Goal: Information Seeking & Learning: Learn about a topic

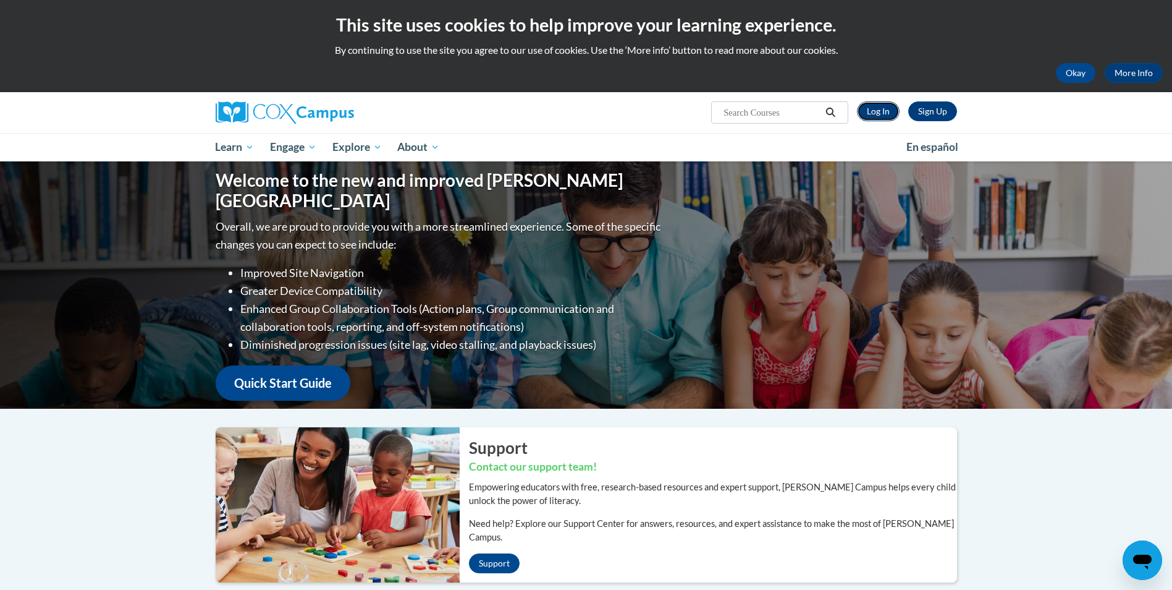
click at [873, 111] on link "Log In" at bounding box center [878, 111] width 43 height 20
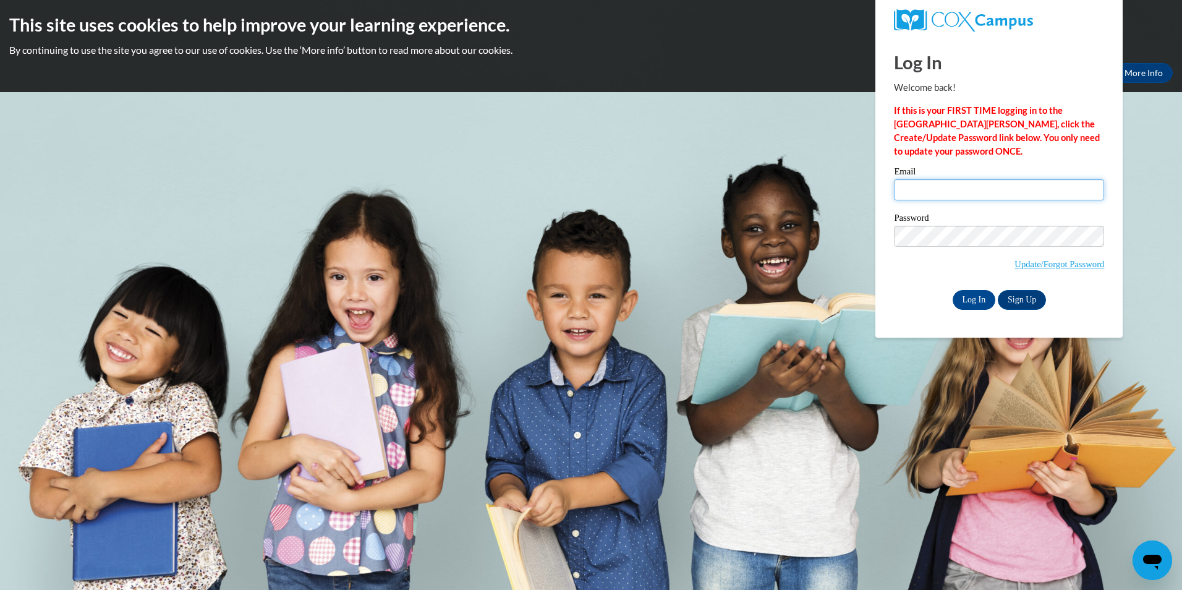
click at [936, 191] on input "Email" at bounding box center [999, 189] width 210 height 21
type input "ckrake@stmlc.org"
click at [972, 302] on input "Log In" at bounding box center [973, 300] width 43 height 20
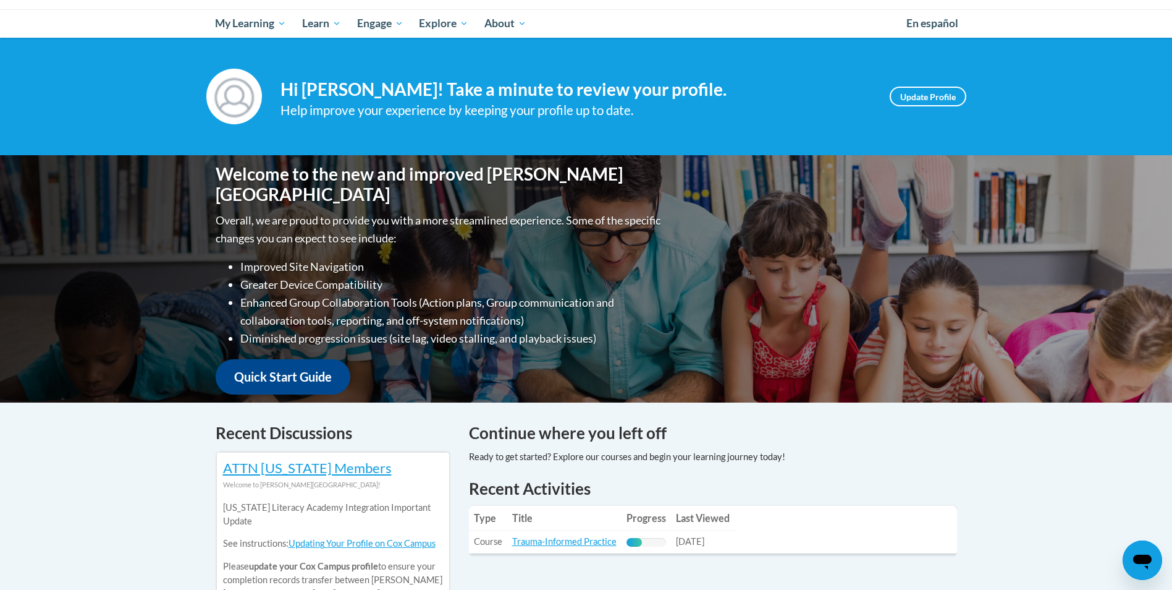
scroll to position [185, 0]
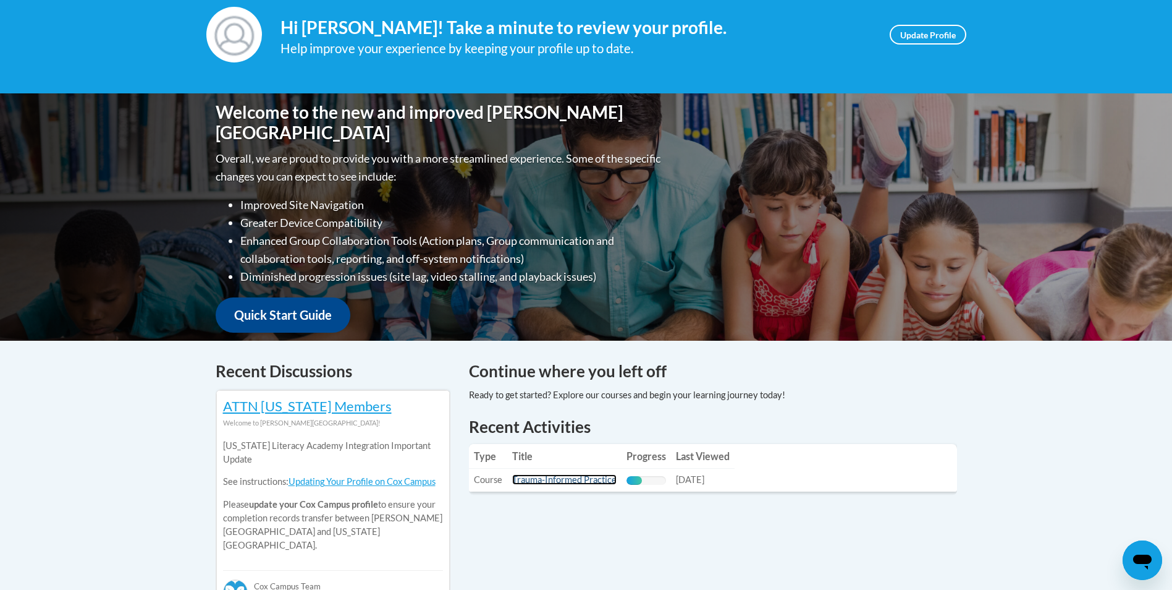
click at [579, 479] on link "Trauma-Informed Practice" at bounding box center [564, 479] width 104 height 11
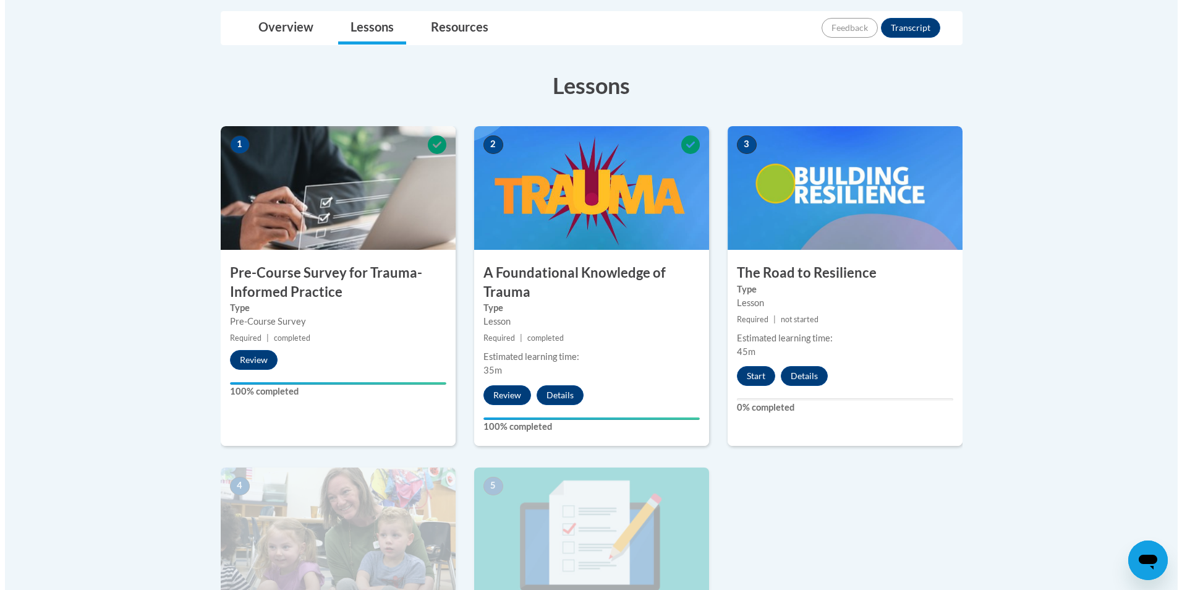
scroll to position [309, 0]
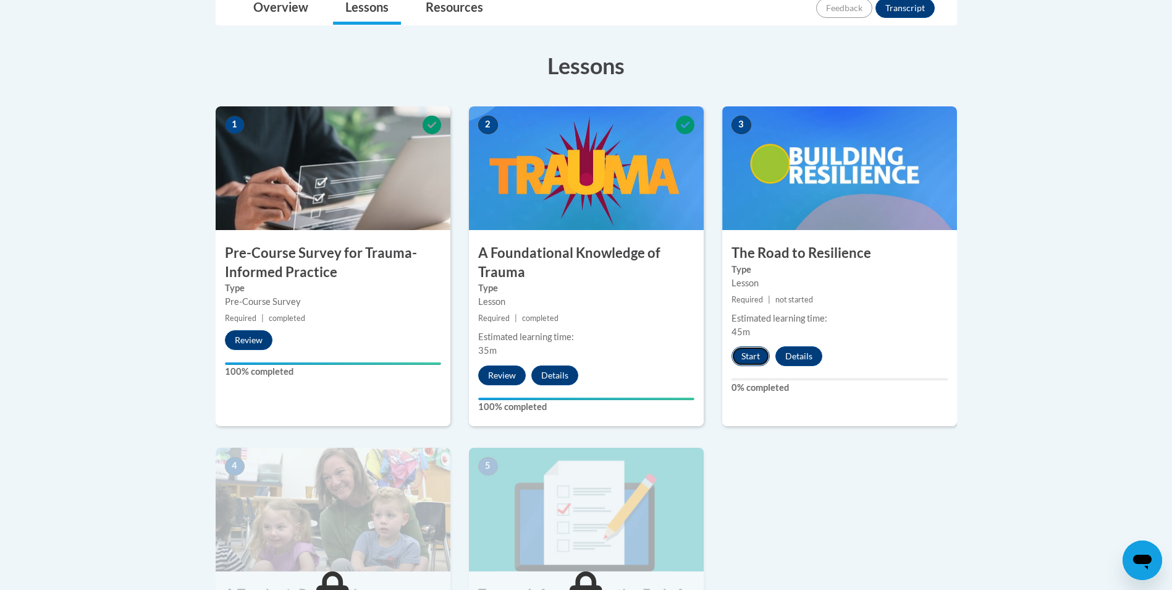
click at [757, 357] on button "Start" at bounding box center [751, 356] width 38 height 20
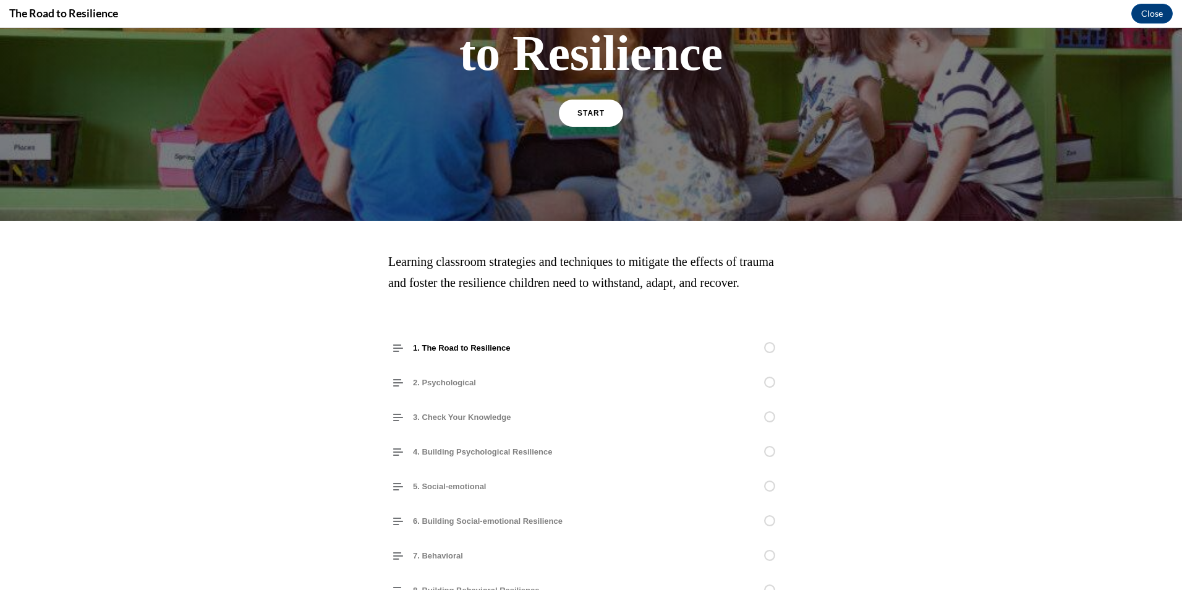
scroll to position [116, 0]
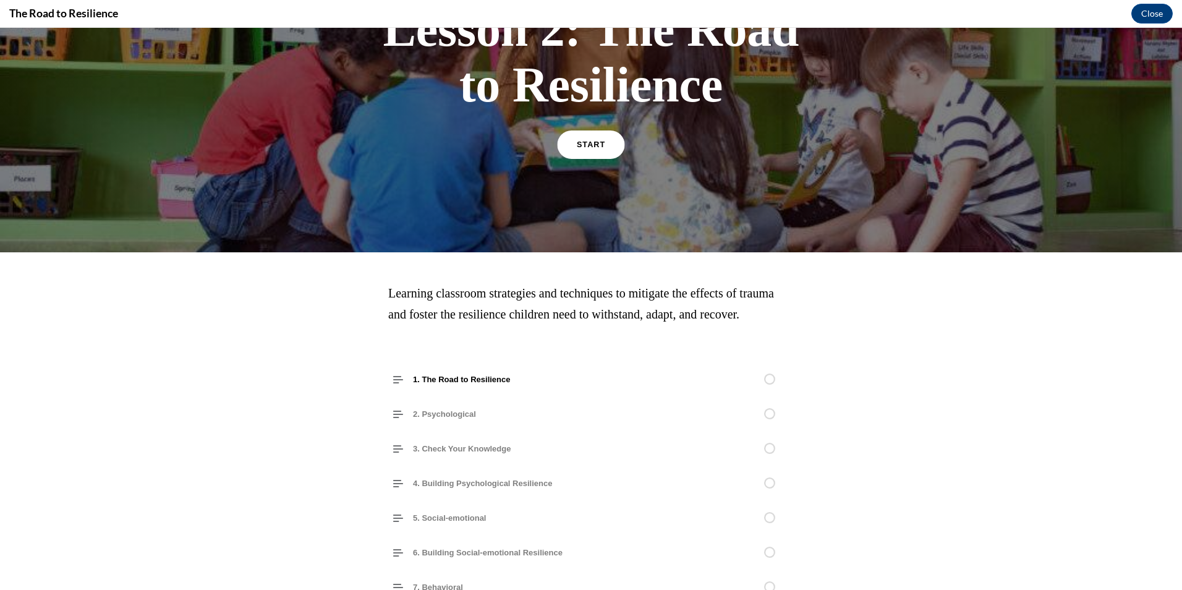
click at [585, 146] on span "START" at bounding box center [591, 144] width 28 height 9
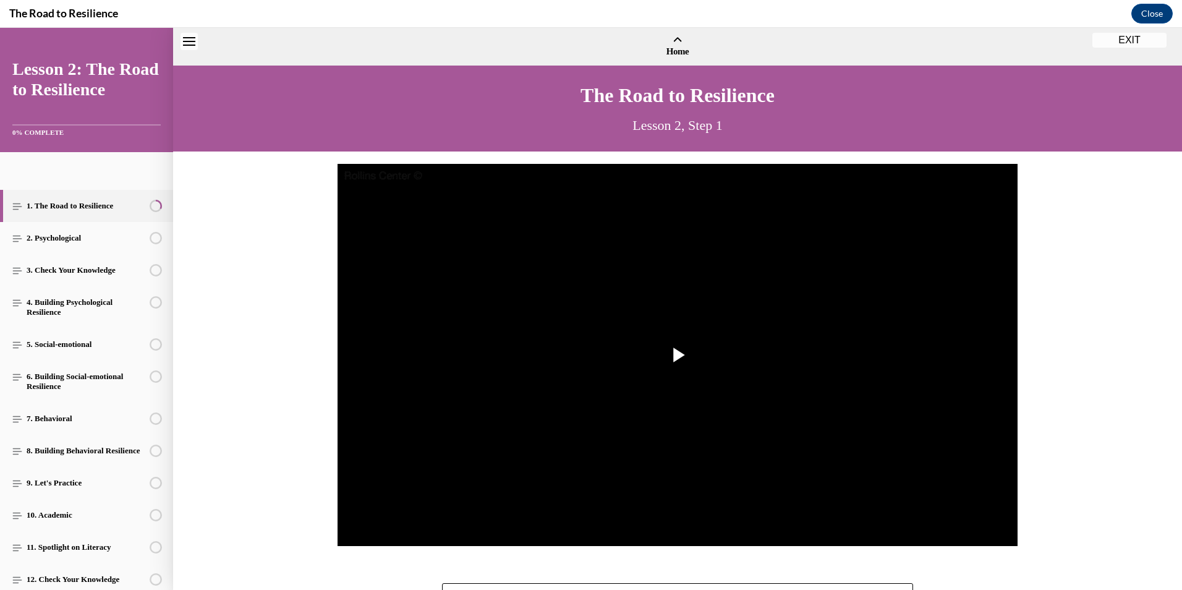
scroll to position [38, 0]
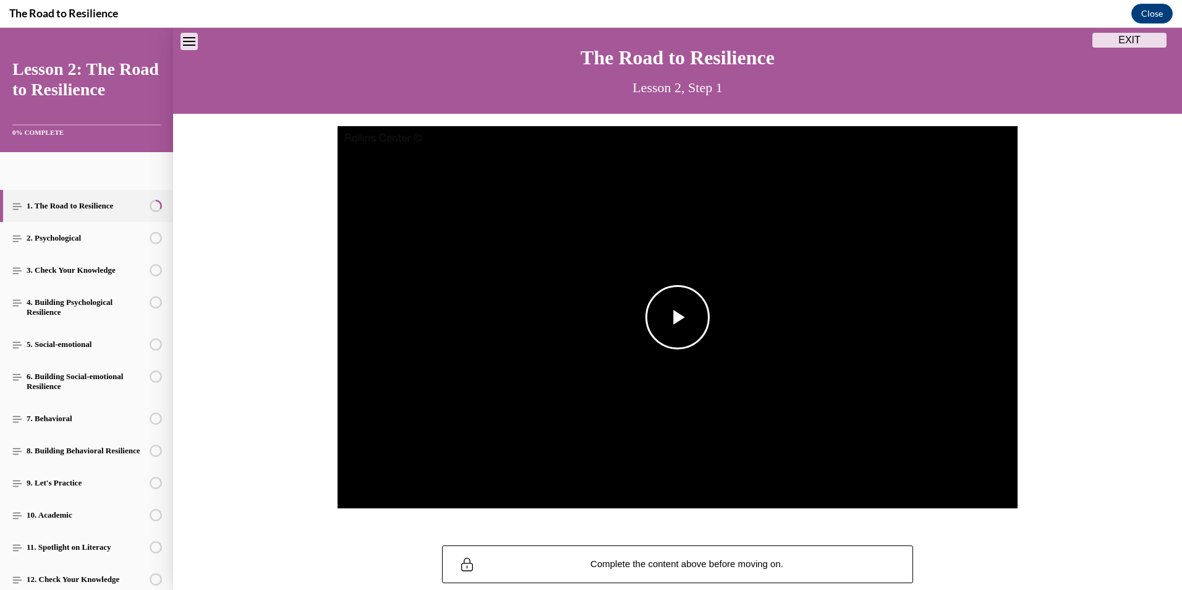
click at [677, 317] on span "Video player" at bounding box center [677, 317] width 0 height 0
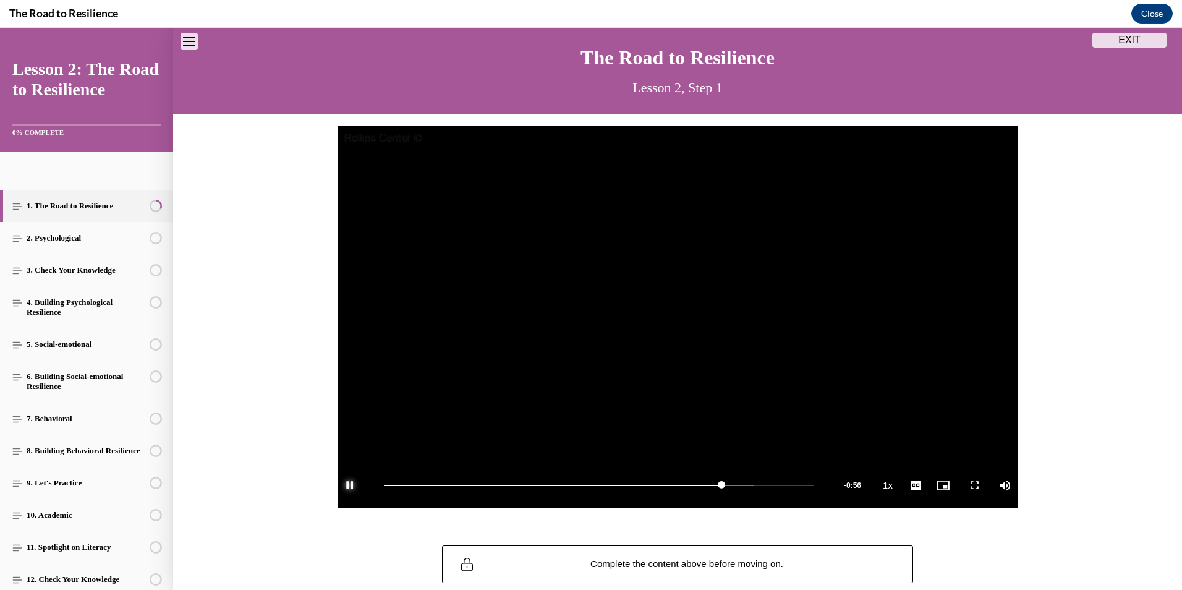
click at [344, 485] on span "Video player" at bounding box center [349, 485] width 25 height 0
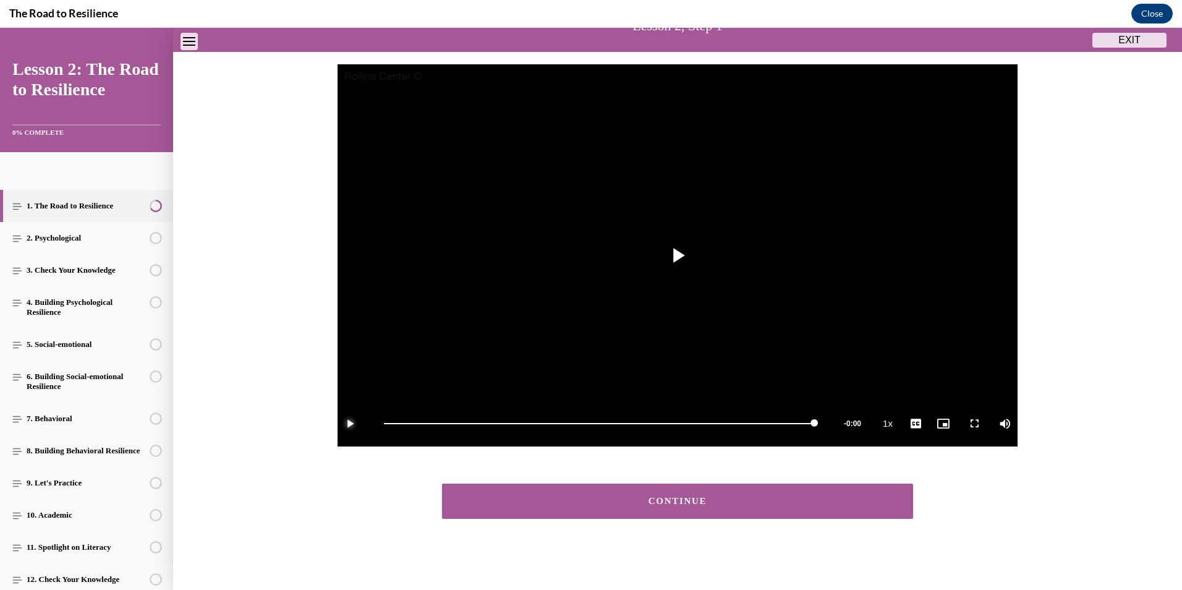
scroll to position [99, 0]
click at [676, 502] on div "CONTINUE" at bounding box center [677, 500] width 433 height 9
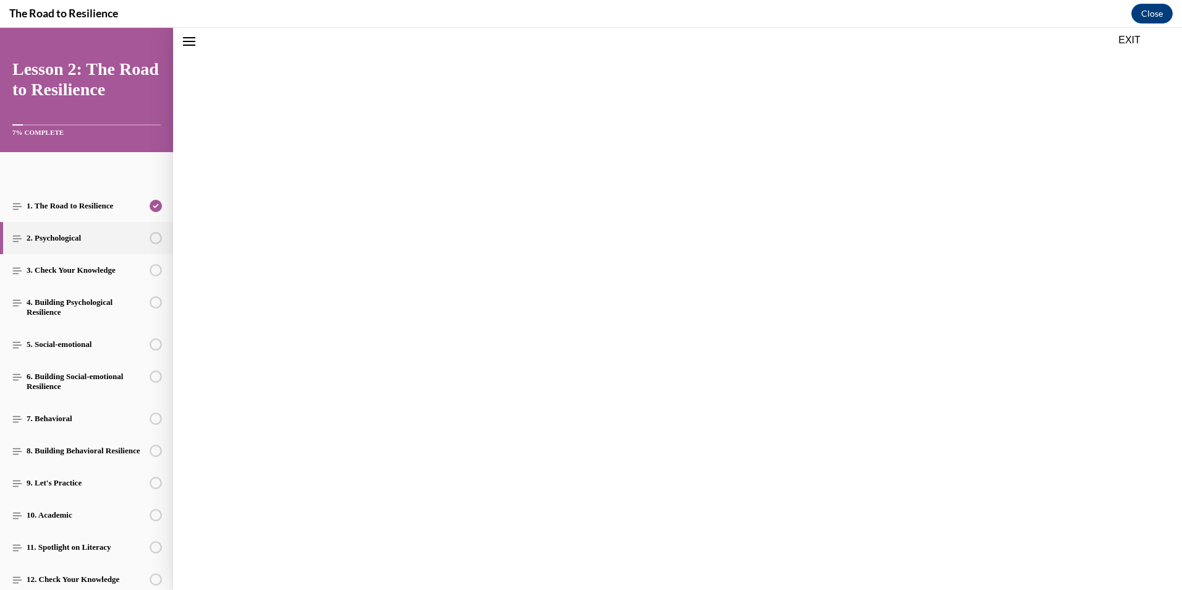
scroll to position [38, 0]
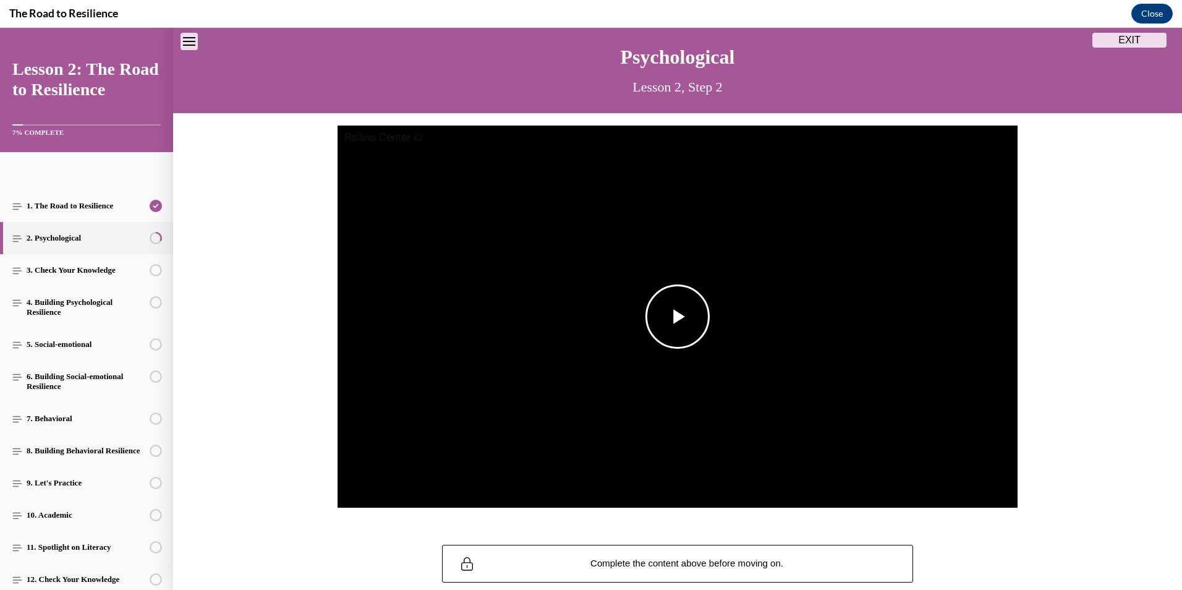
click at [677, 316] on span "Video player" at bounding box center [677, 316] width 0 height 0
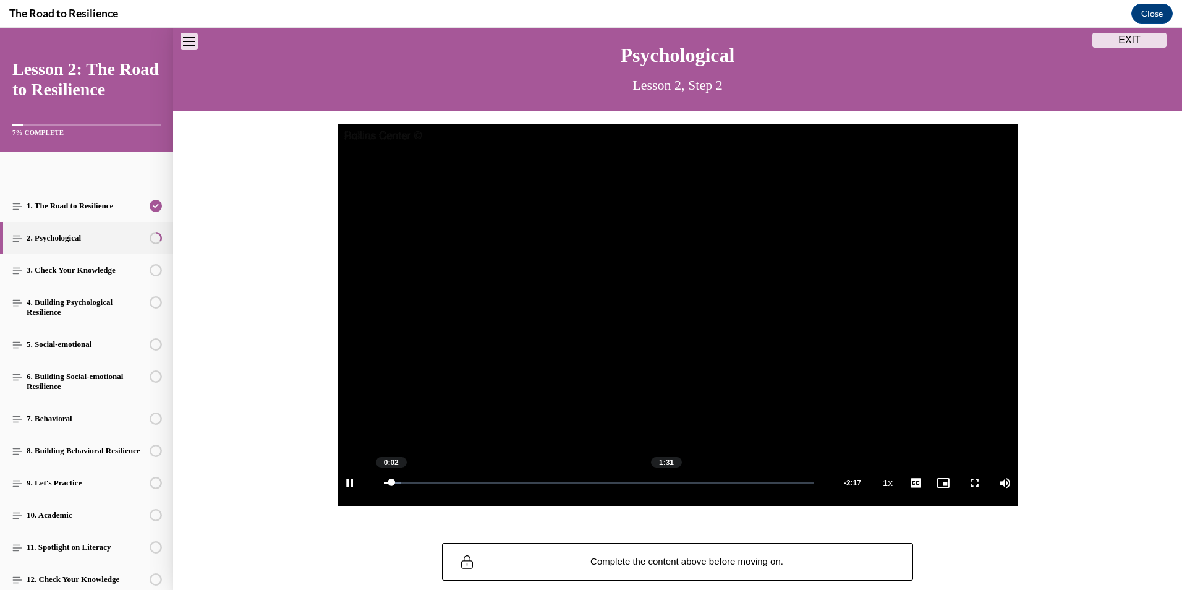
scroll to position [62, 0]
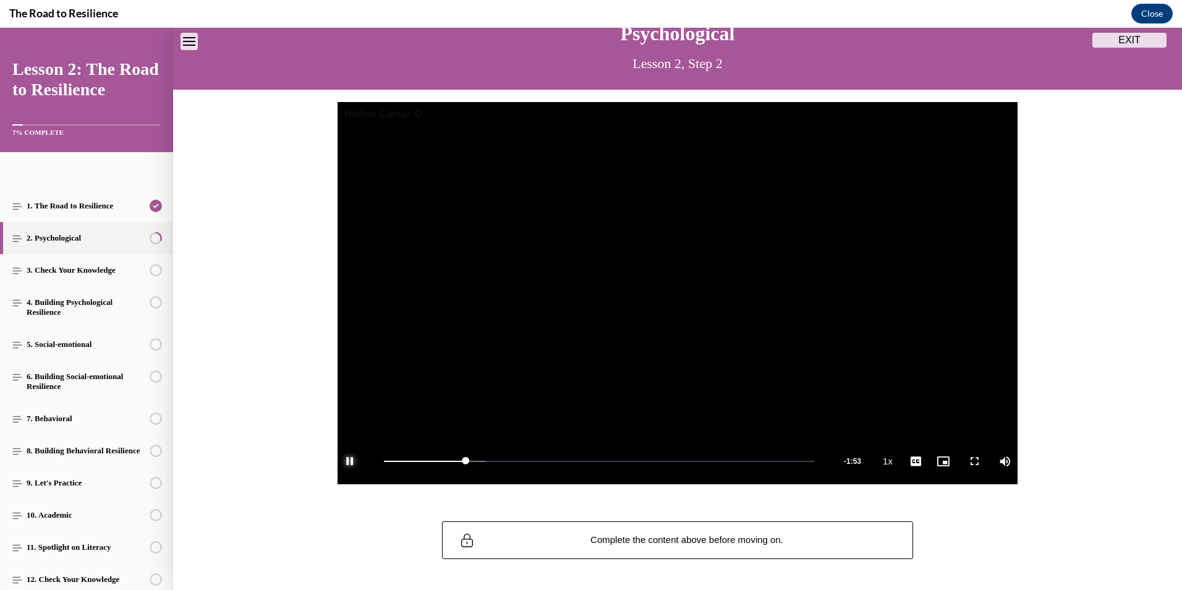
click at [347, 461] on span "Video player" at bounding box center [349, 461] width 25 height 0
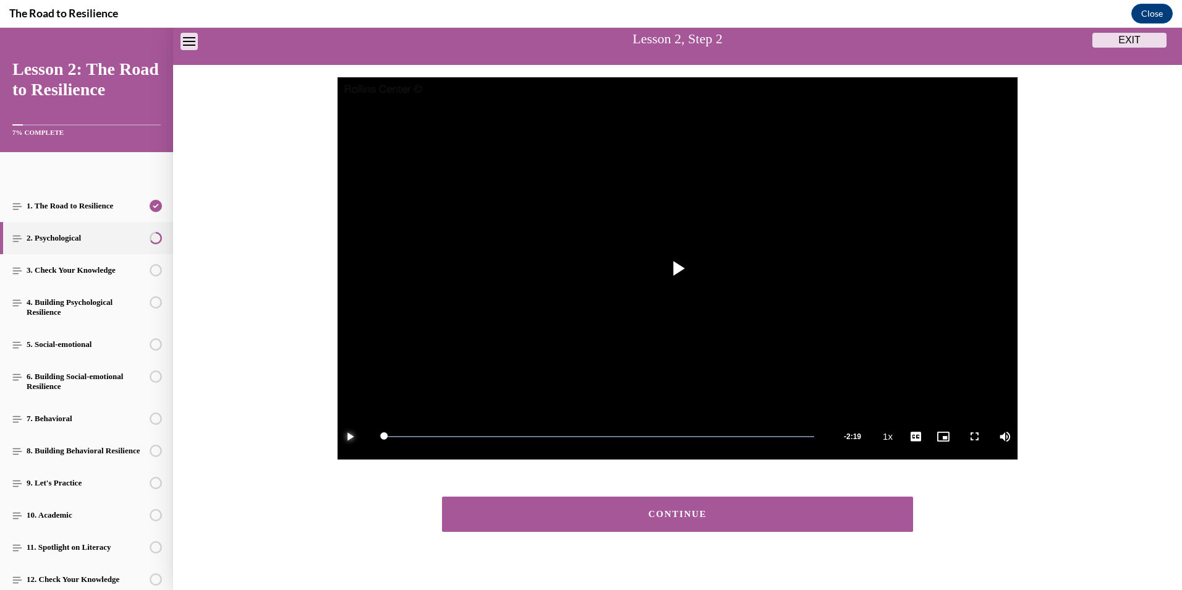
scroll to position [99, 0]
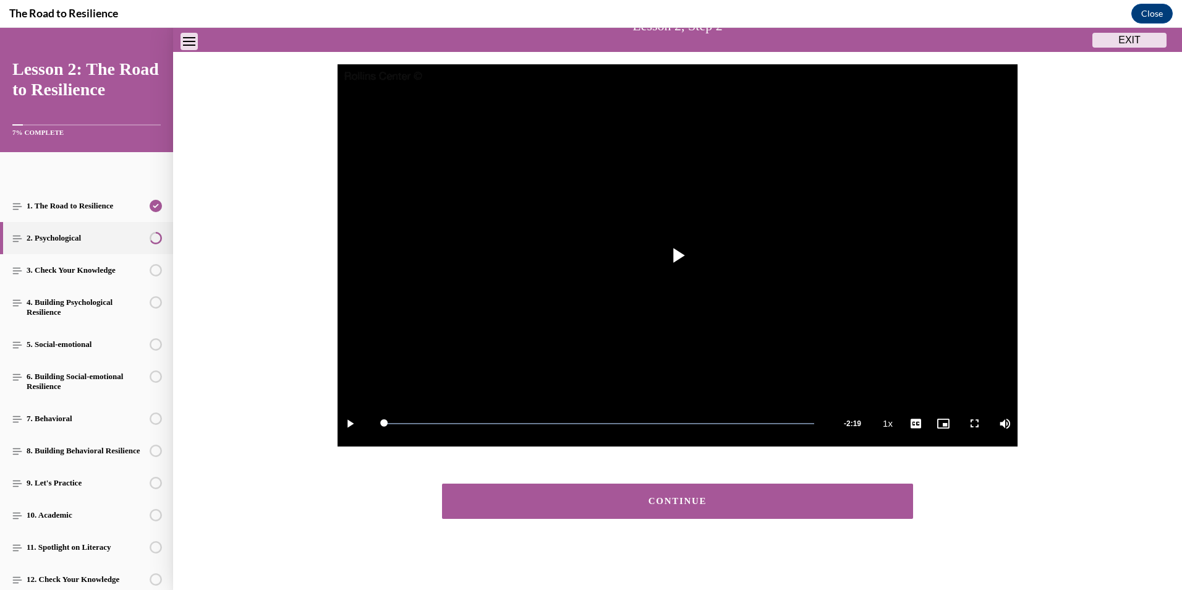
click at [664, 503] on div "CONTINUE" at bounding box center [677, 500] width 433 height 9
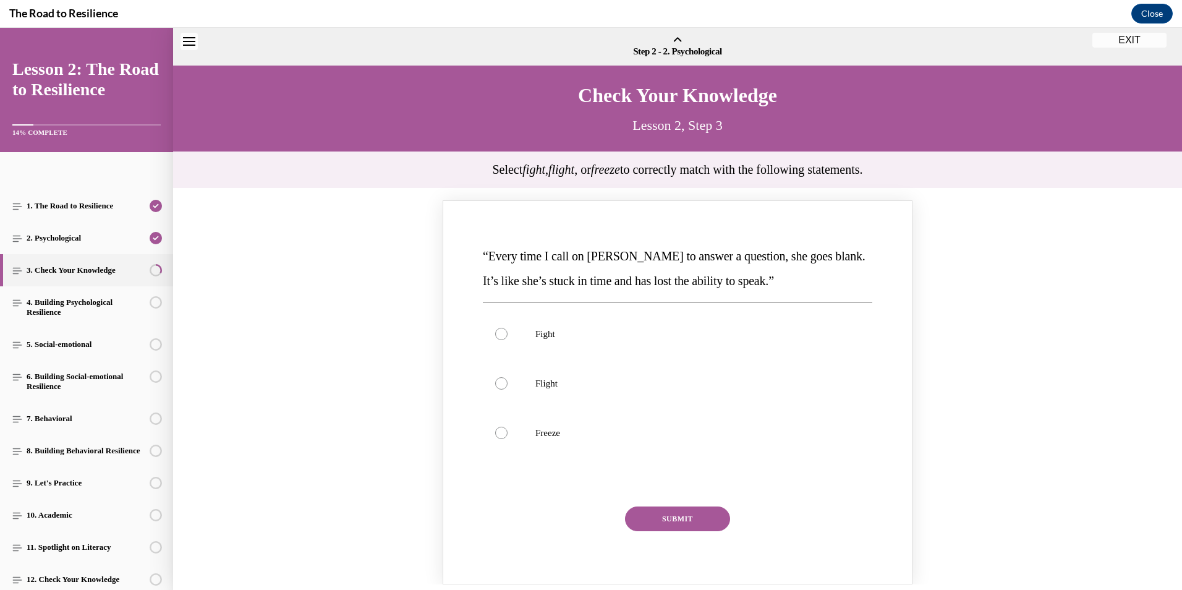
scroll to position [38, 0]
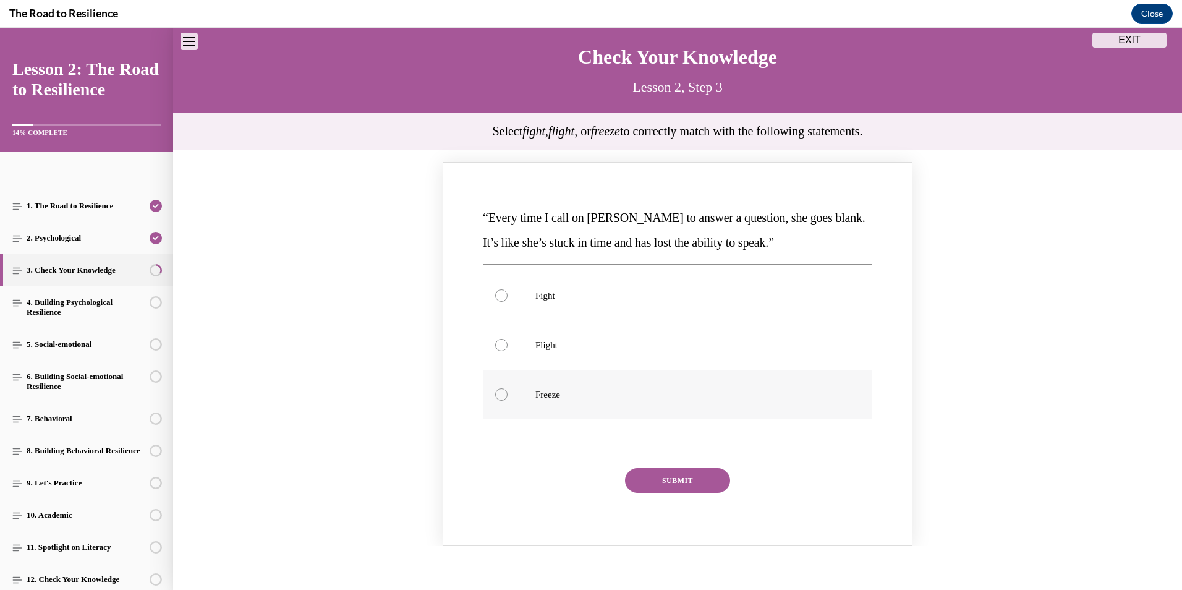
click at [499, 394] on div "Knowledge check: Multiple choice" at bounding box center [501, 394] width 12 height 12
click at [499, 394] on input "Freeze" at bounding box center [501, 394] width 12 height 12
radio input "true"
click at [684, 486] on button "SUBMIT" at bounding box center [677, 480] width 105 height 25
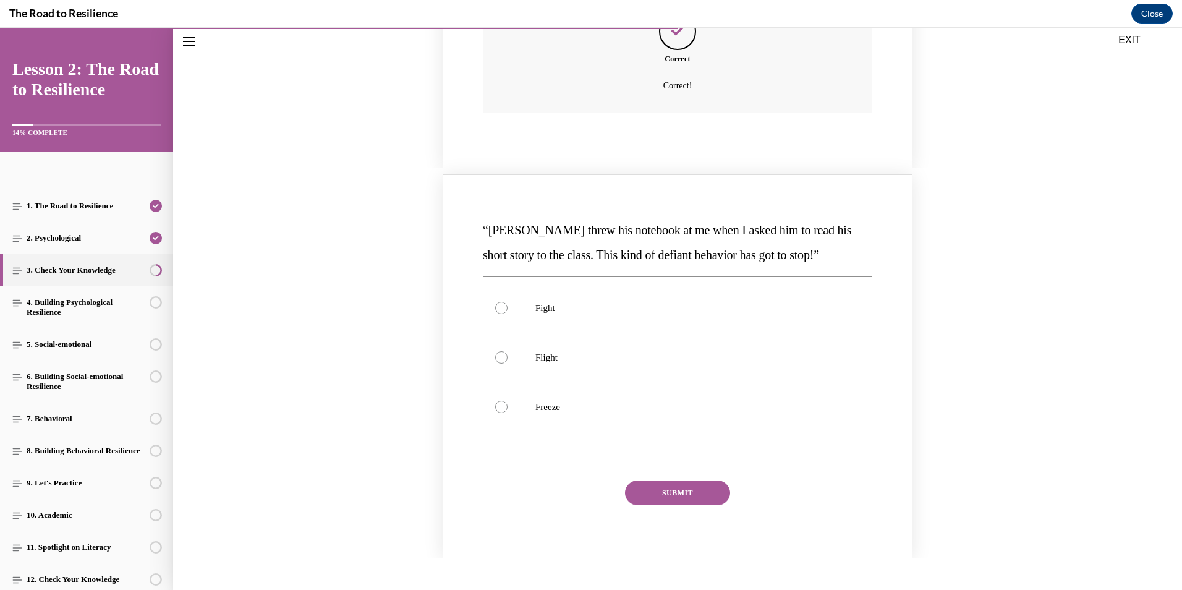
scroll to position [533, 0]
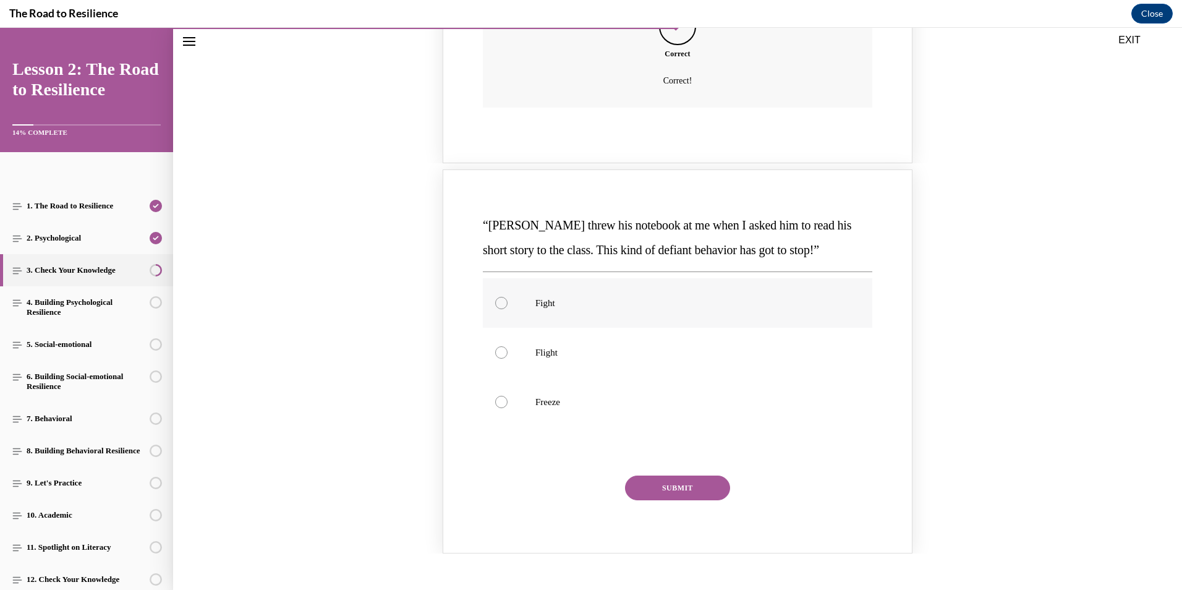
click at [499, 300] on div "Knowledge check: Multiple choice" at bounding box center [501, 303] width 12 height 12
click at [499, 300] on input "Fight" at bounding box center [501, 303] width 12 height 12
radio input "true"
click at [687, 485] on button "SUBMIT" at bounding box center [677, 487] width 105 height 25
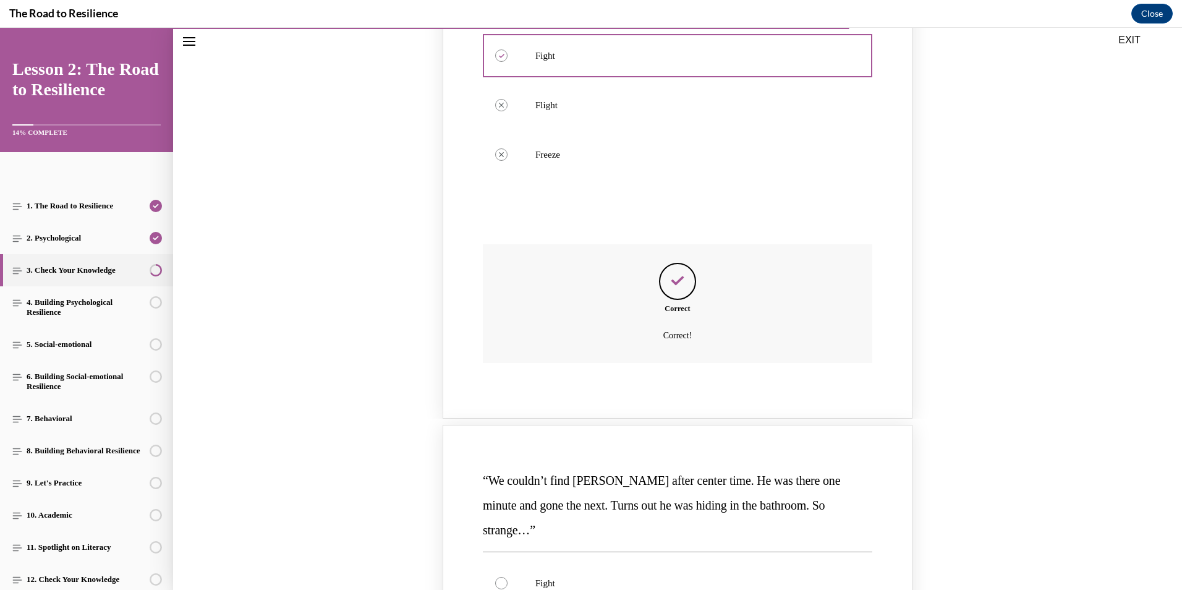
scroll to position [965, 0]
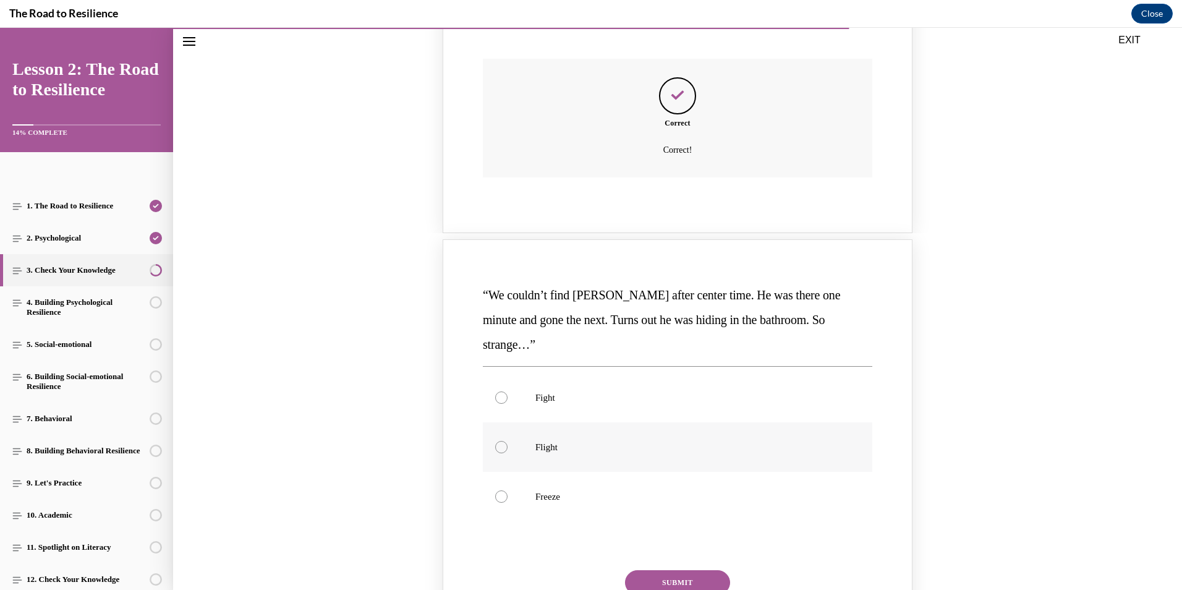
click at [495, 441] on div "Knowledge check: Multiple choice" at bounding box center [501, 447] width 12 height 12
click at [495, 441] on input "Flight" at bounding box center [501, 447] width 12 height 12
radio input "true"
click at [687, 570] on button "SUBMIT" at bounding box center [677, 582] width 105 height 25
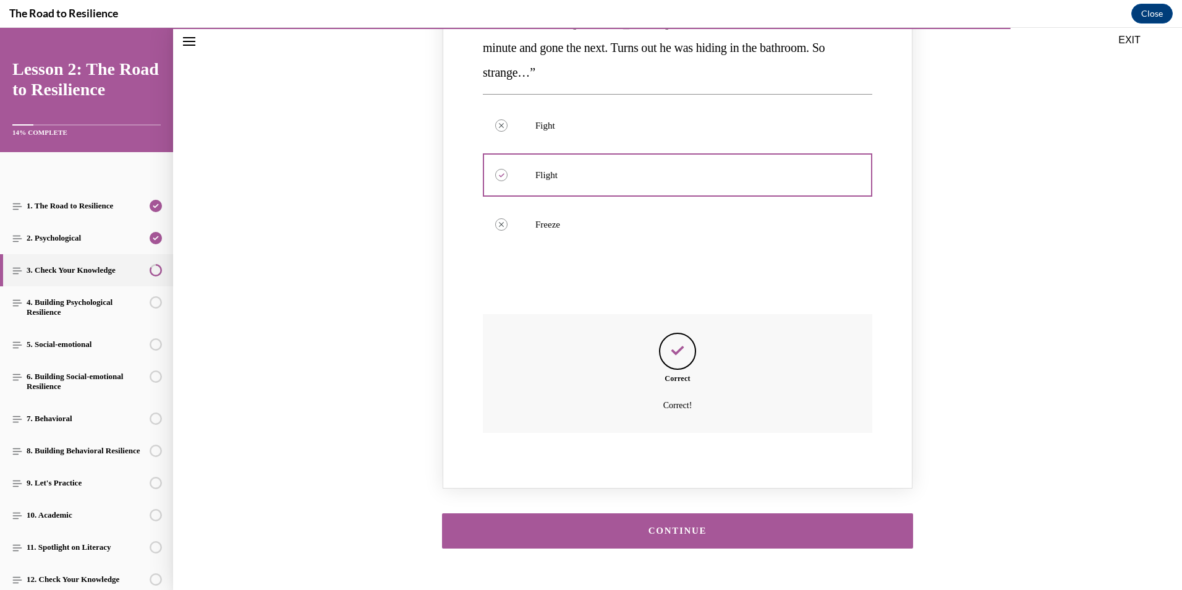
scroll to position [1242, 0]
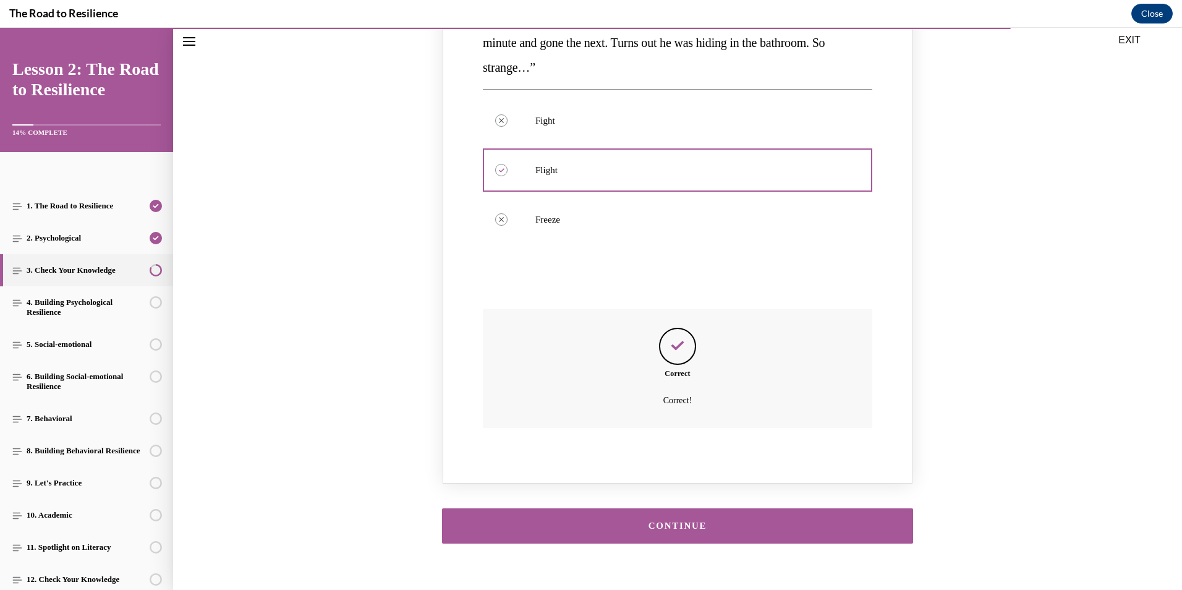
click at [773, 521] on div "CONTINUE" at bounding box center [677, 525] width 433 height 9
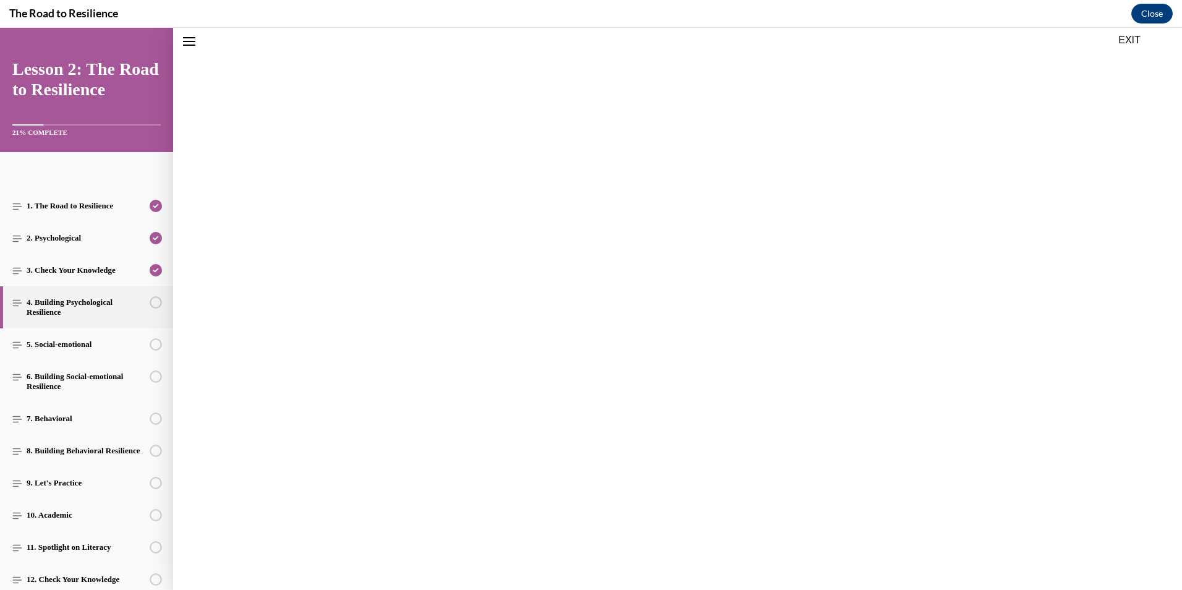
scroll to position [38, 0]
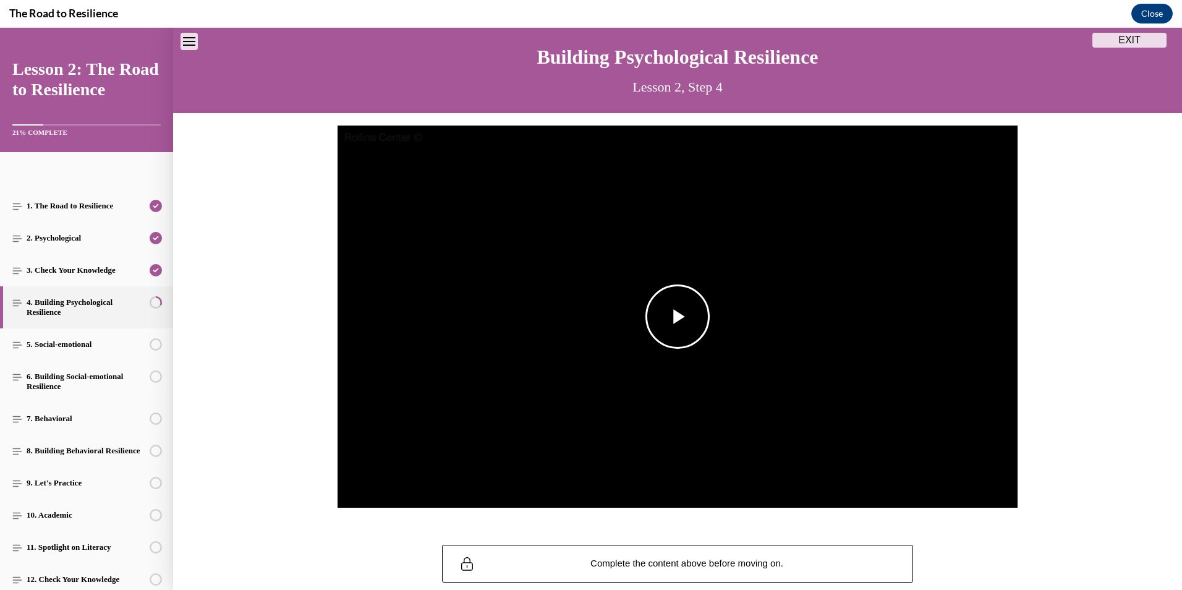
click at [677, 316] on span "Video player" at bounding box center [677, 316] width 0 height 0
click at [350, 485] on span "Video player" at bounding box center [349, 485] width 25 height 0
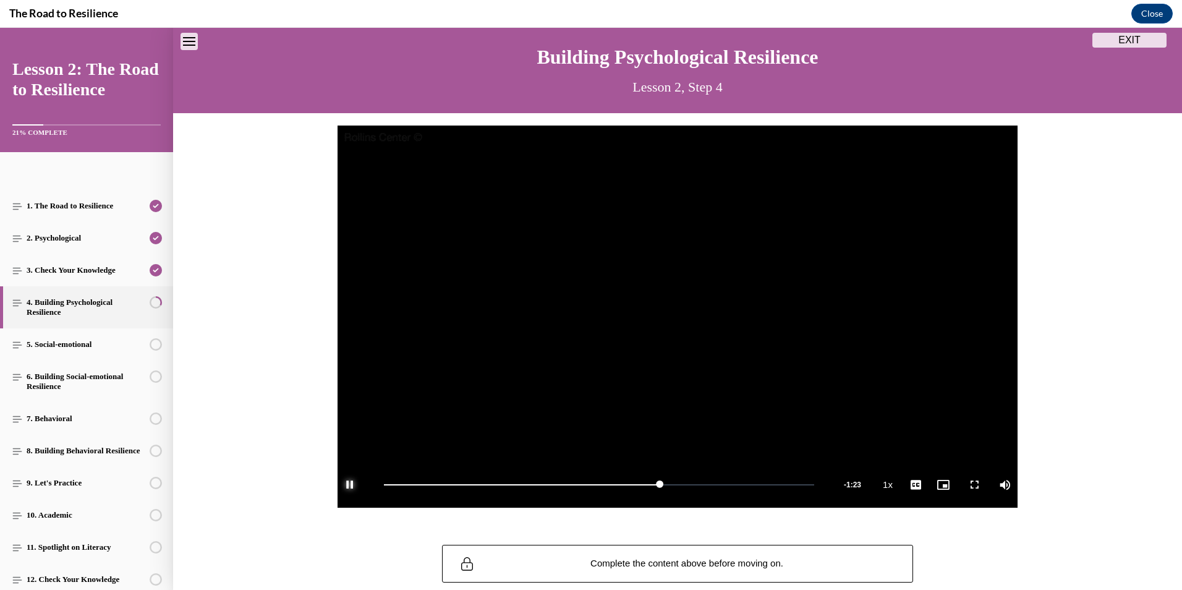
click at [350, 485] on span "Video player" at bounding box center [349, 485] width 25 height 0
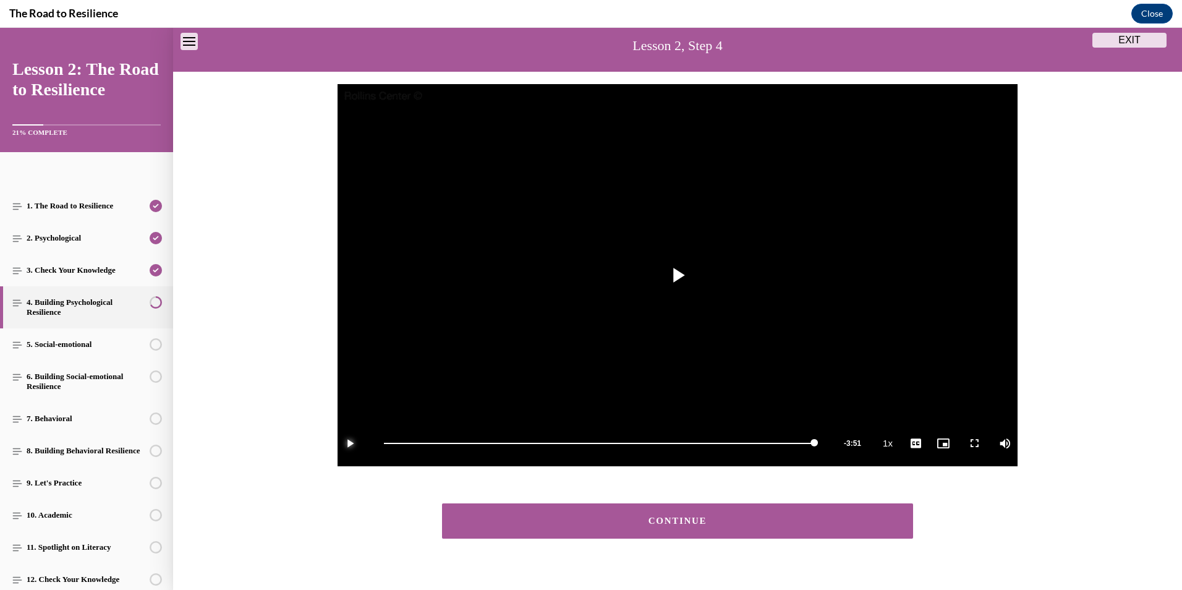
scroll to position [99, 0]
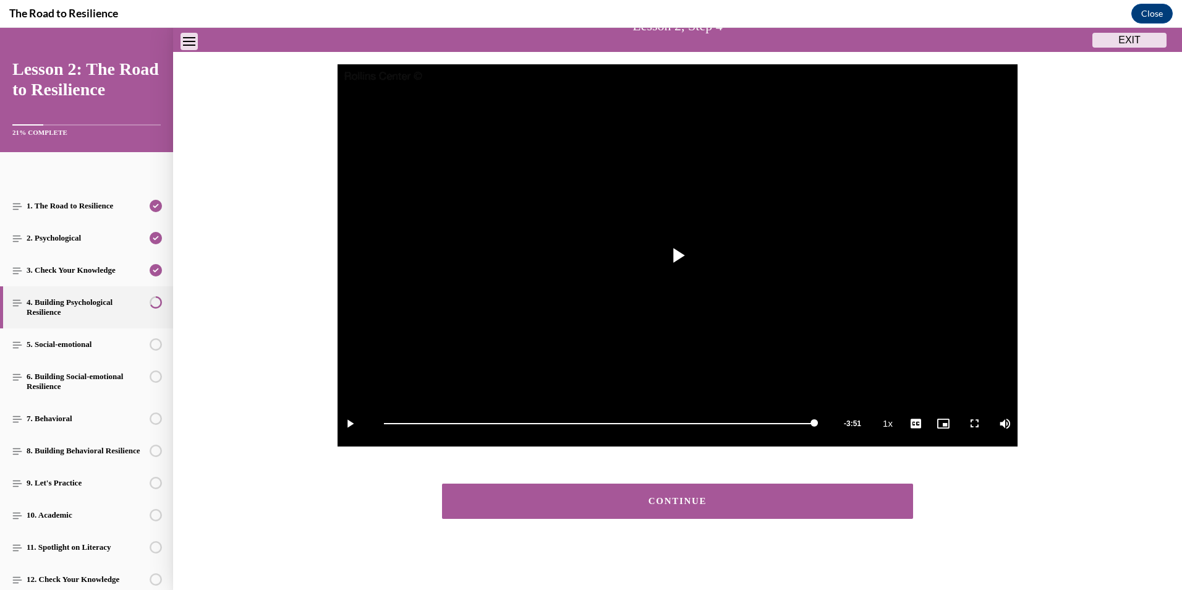
click at [666, 503] on div "CONTINUE" at bounding box center [677, 500] width 433 height 9
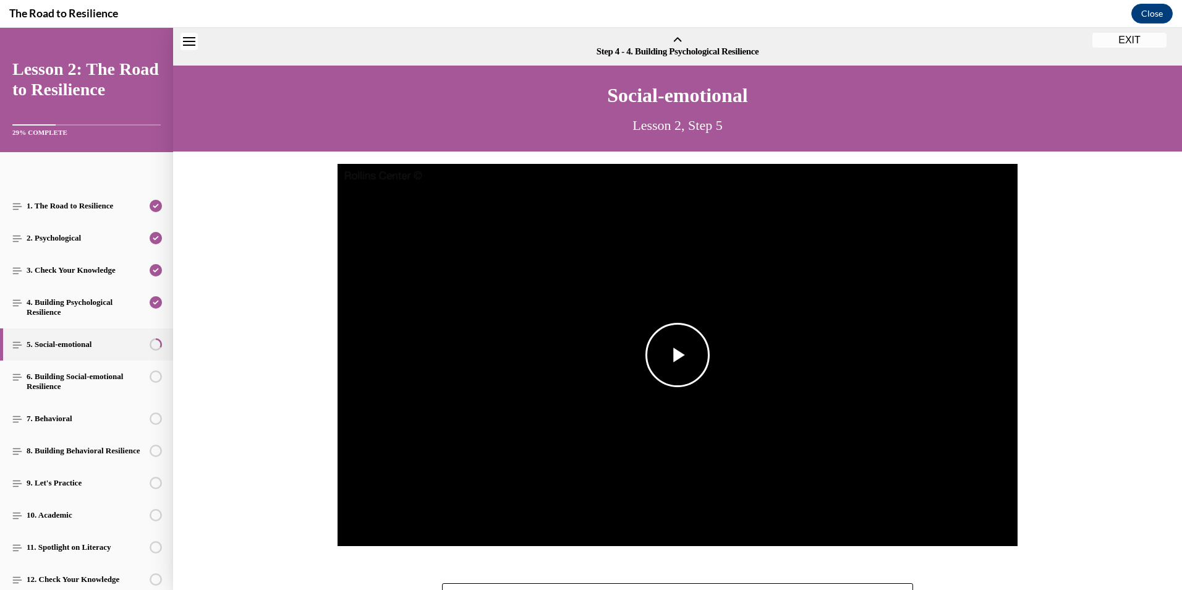
scroll to position [38, 0]
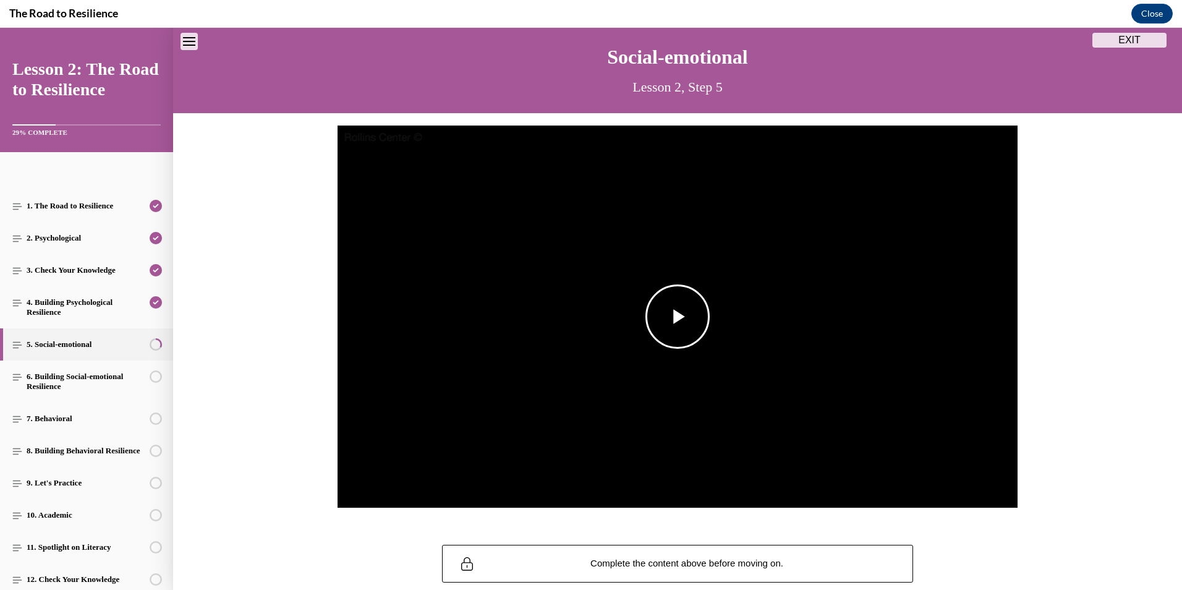
click at [677, 316] on span "Video player" at bounding box center [677, 316] width 0 height 0
click at [344, 485] on span "Video player" at bounding box center [349, 485] width 25 height 0
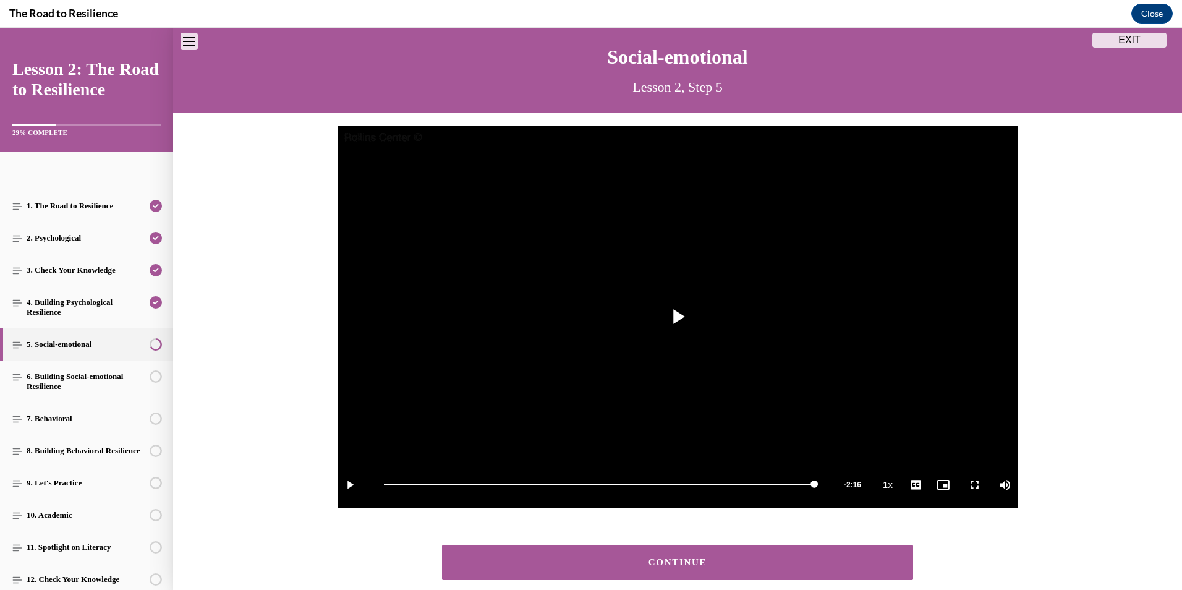
click at [708, 562] on div "CONTINUE" at bounding box center [677, 561] width 433 height 9
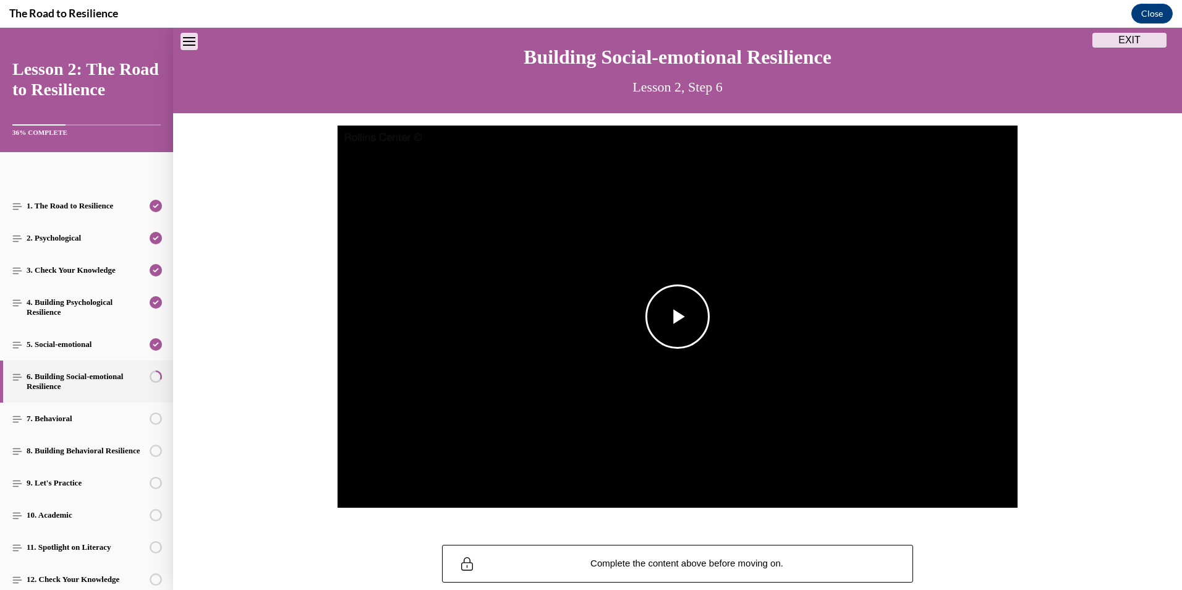
click at [677, 316] on span "Video player" at bounding box center [677, 316] width 0 height 0
click at [347, 485] on span "Video player" at bounding box center [349, 485] width 25 height 0
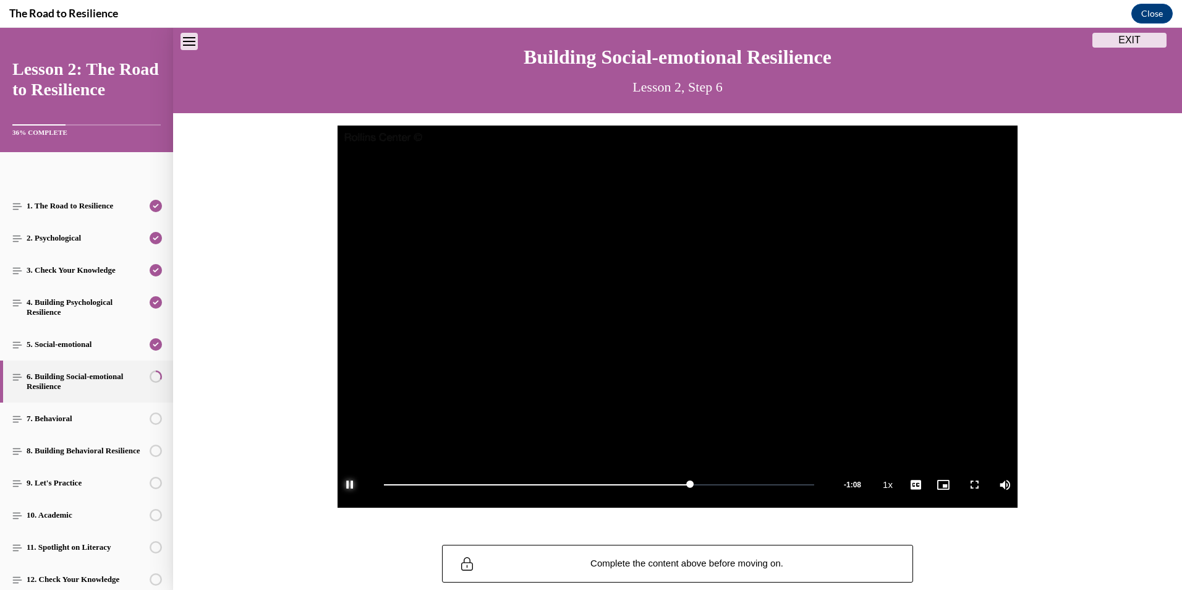
click at [347, 485] on span "Video player" at bounding box center [349, 485] width 25 height 0
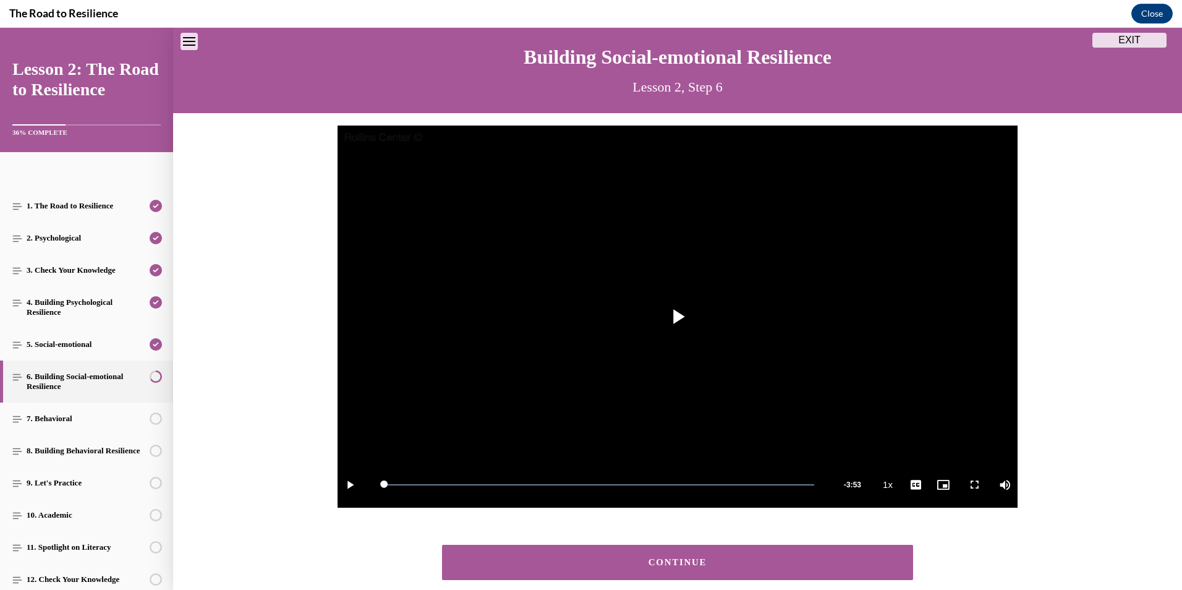
click at [688, 551] on button "CONTINUE" at bounding box center [677, 561] width 471 height 35
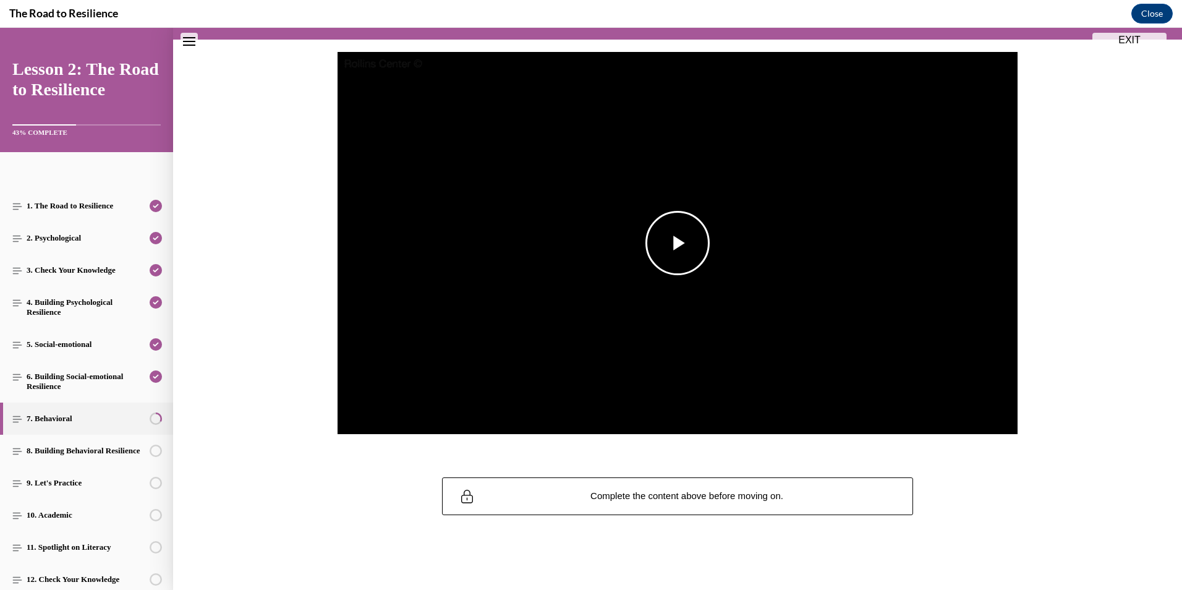
scroll to position [114, 0]
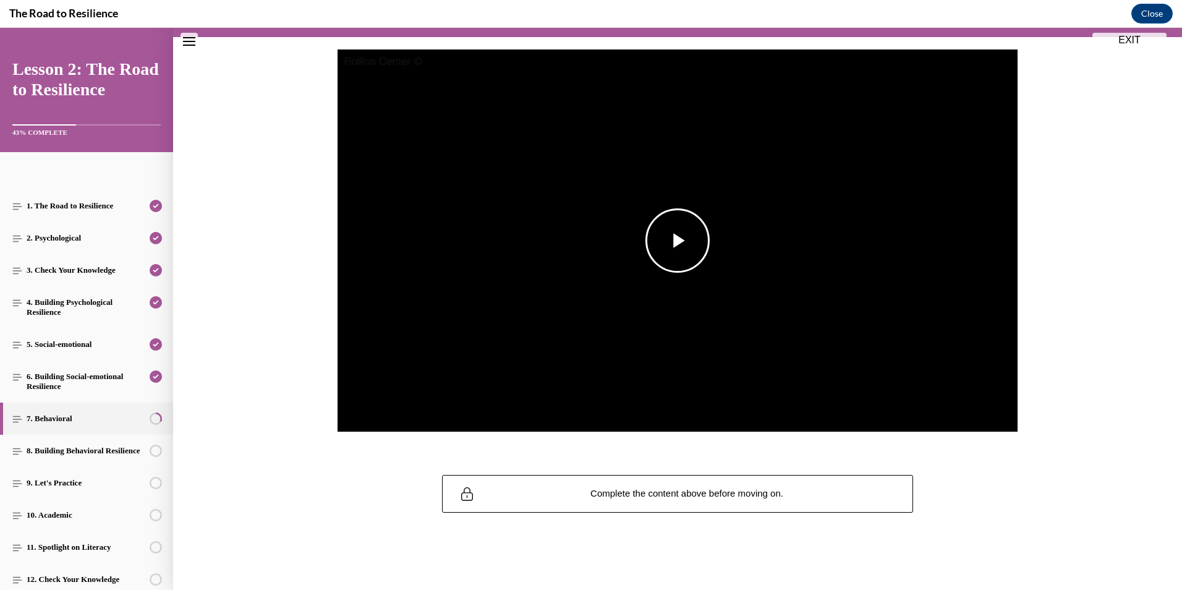
click at [677, 240] on span "Video player" at bounding box center [677, 240] width 0 height 0
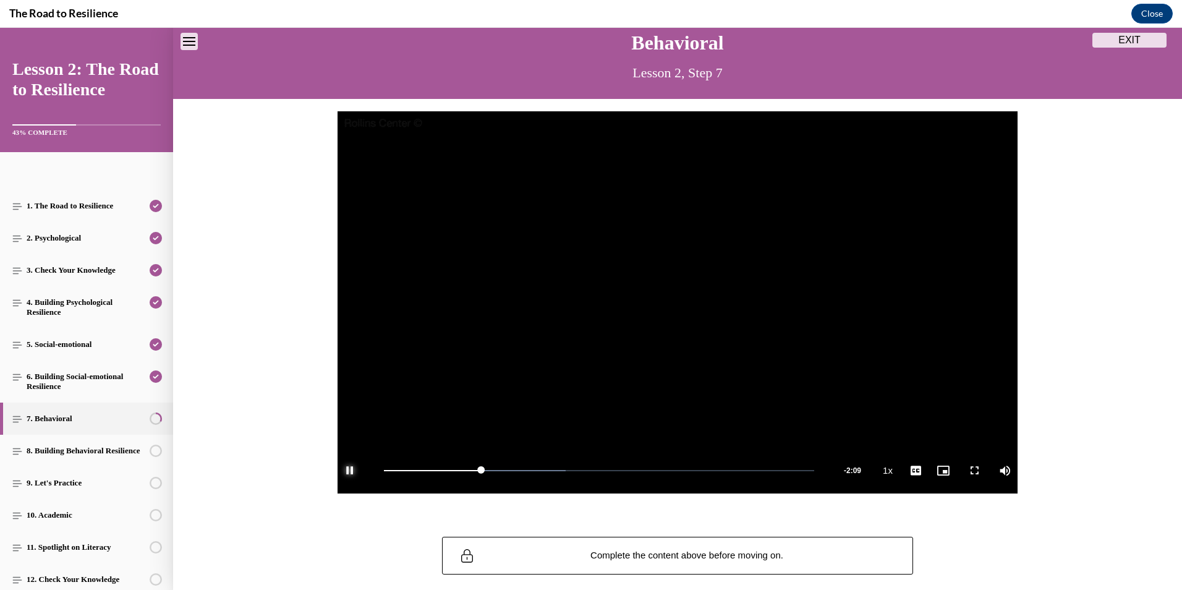
click at [347, 470] on span "Video player" at bounding box center [349, 470] width 25 height 0
click at [372, 467] on div "Play Loaded : 63.33% 0:00 1:01 Remaining Time - 1:45 1x Playback Rate 1x 2x 1.7…" at bounding box center [677, 470] width 680 height 46
click at [342, 470] on span "Video player" at bounding box center [349, 470] width 25 height 0
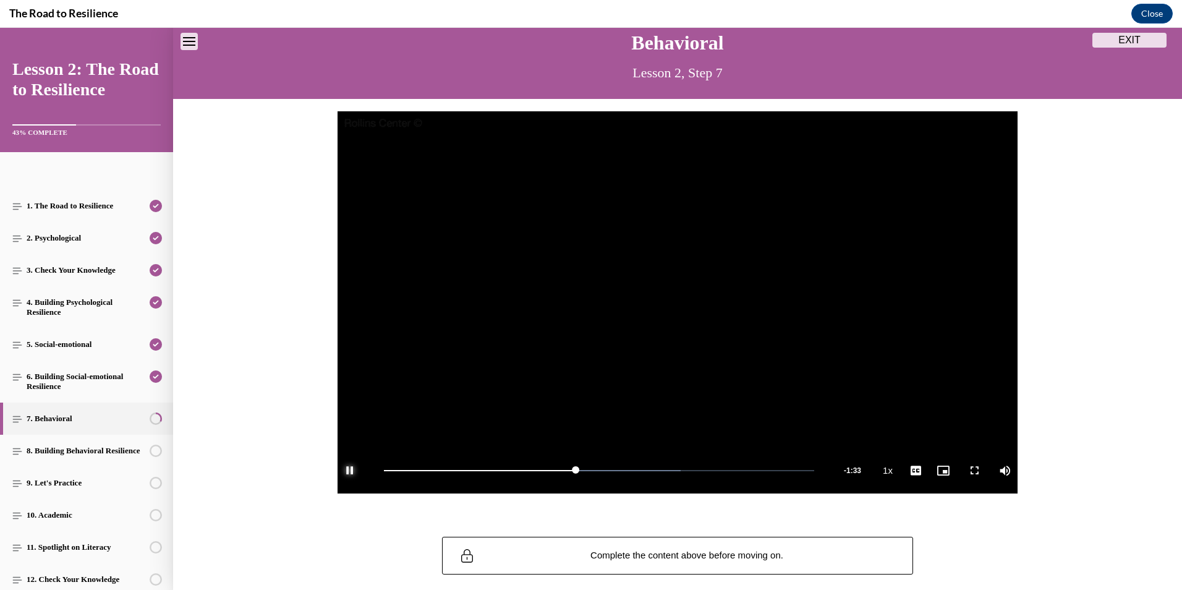
click at [342, 470] on span "Video player" at bounding box center [349, 470] width 25 height 0
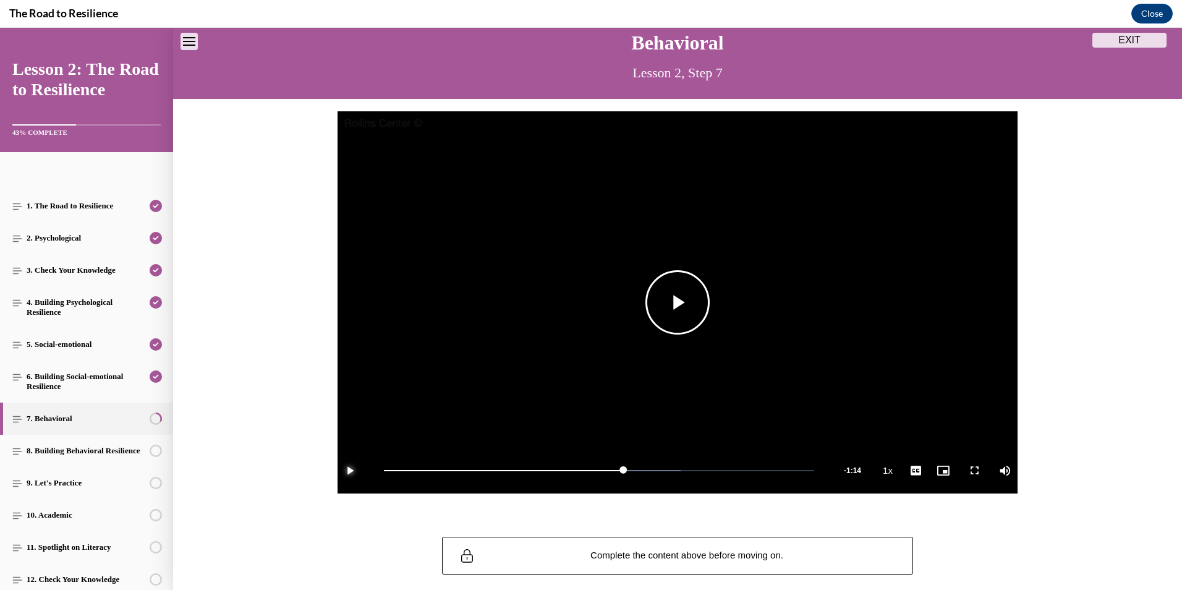
click at [342, 470] on span "Video player" at bounding box center [349, 470] width 25 height 0
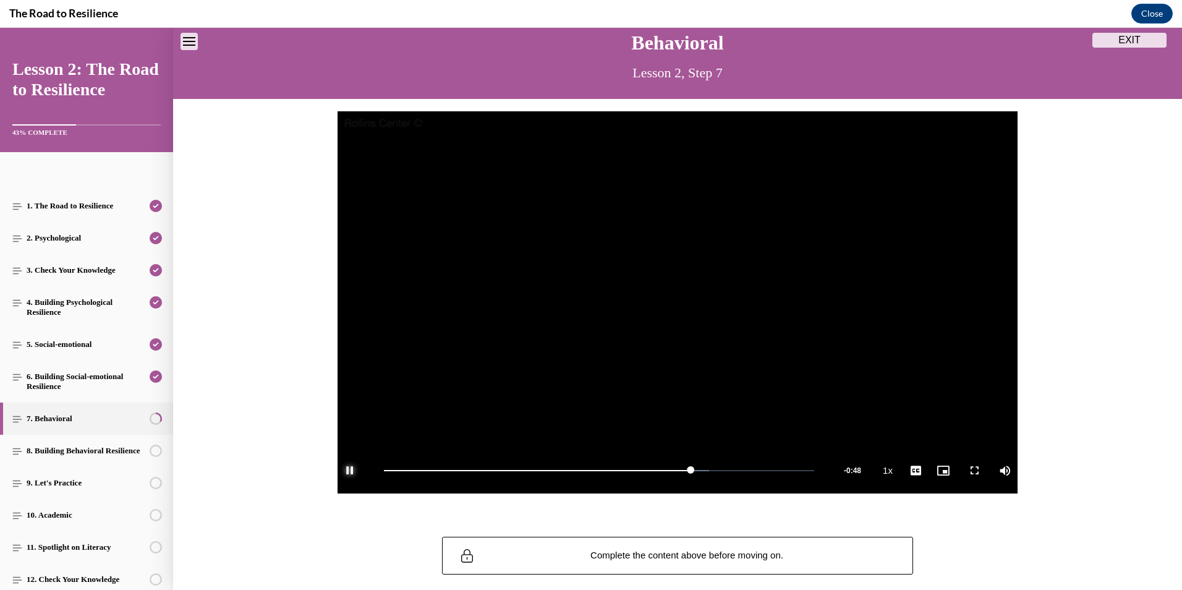
click at [342, 470] on span "Video player" at bounding box center [349, 470] width 25 height 0
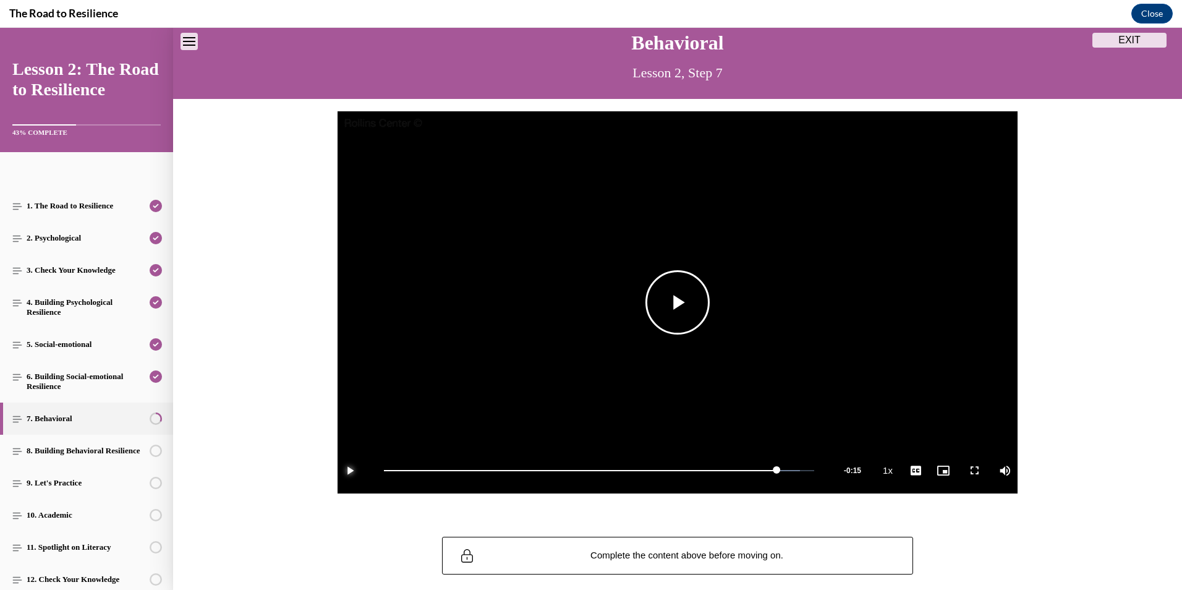
click at [342, 470] on span "Video player" at bounding box center [349, 470] width 25 height 0
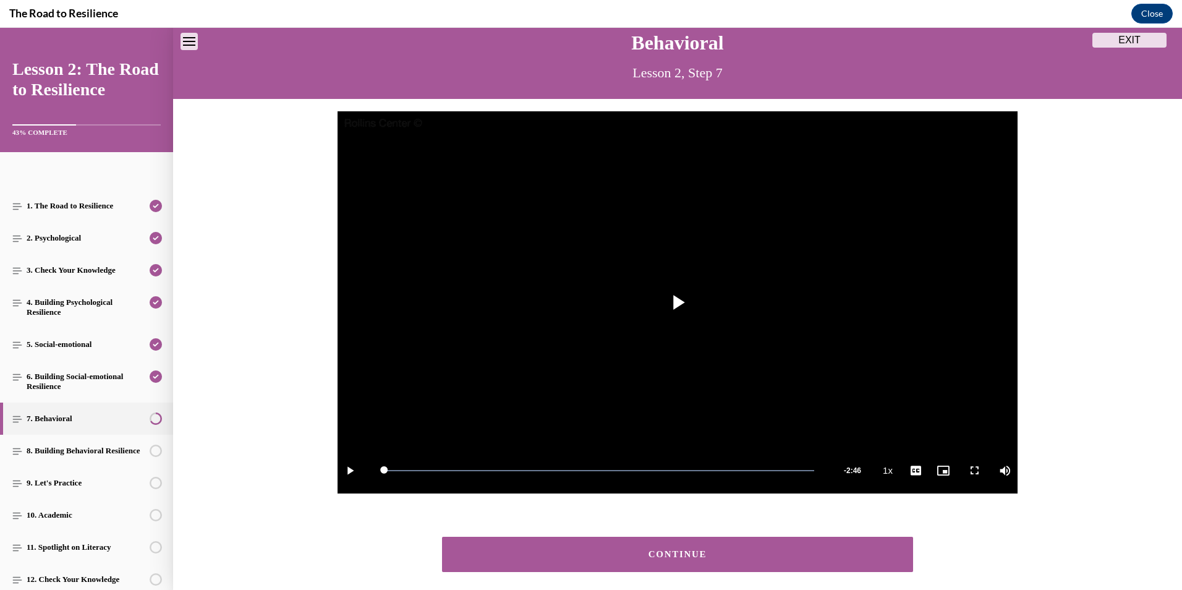
click at [705, 555] on div "CONTINUE" at bounding box center [677, 553] width 433 height 9
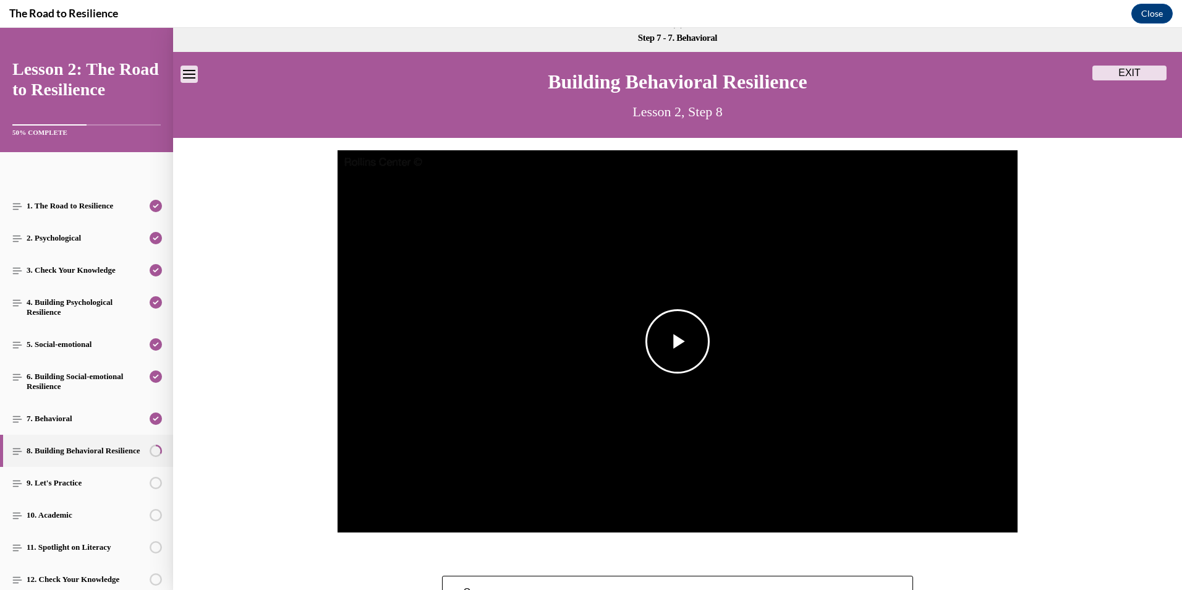
scroll to position [0, 0]
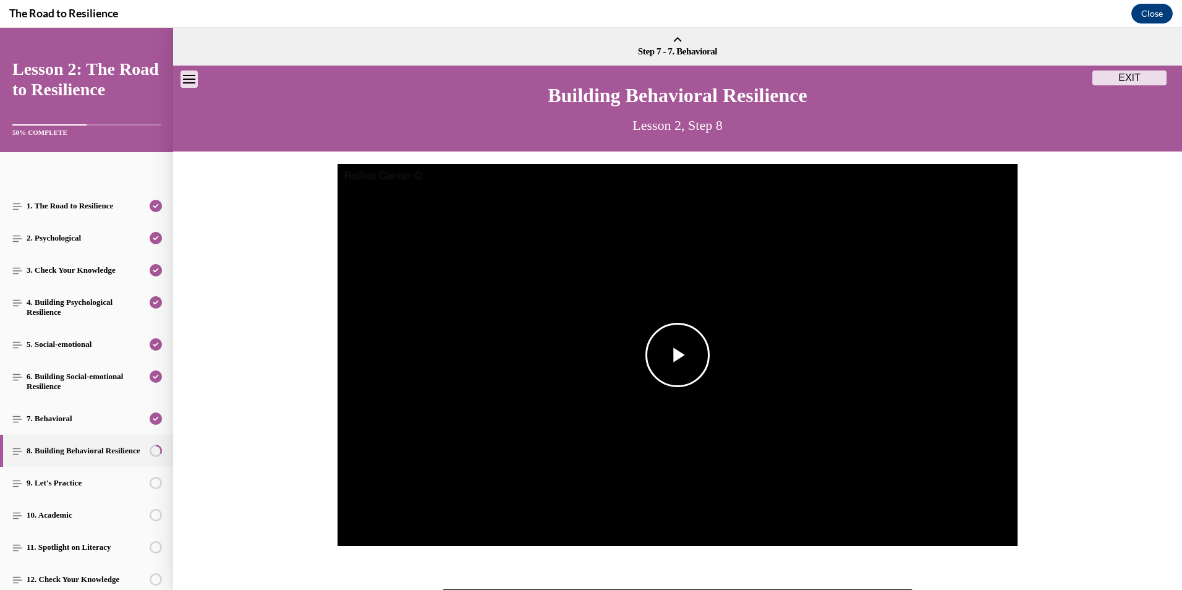
click at [677, 355] on span "Video player" at bounding box center [677, 355] width 0 height 0
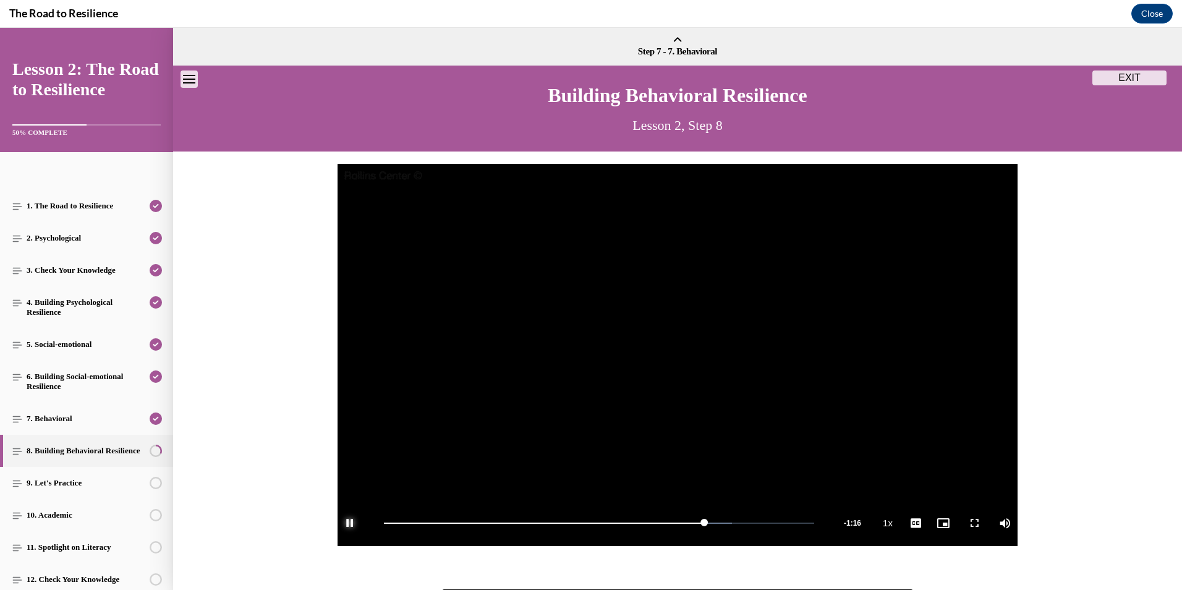
click at [347, 523] on span "Video player" at bounding box center [349, 523] width 25 height 0
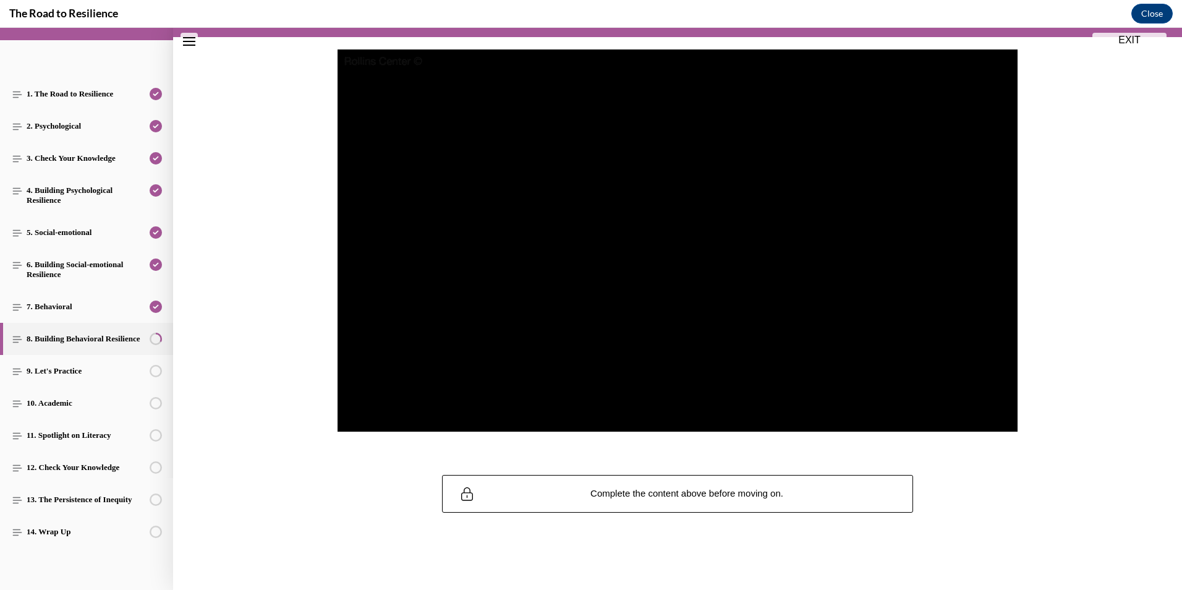
scroll to position [112, 0]
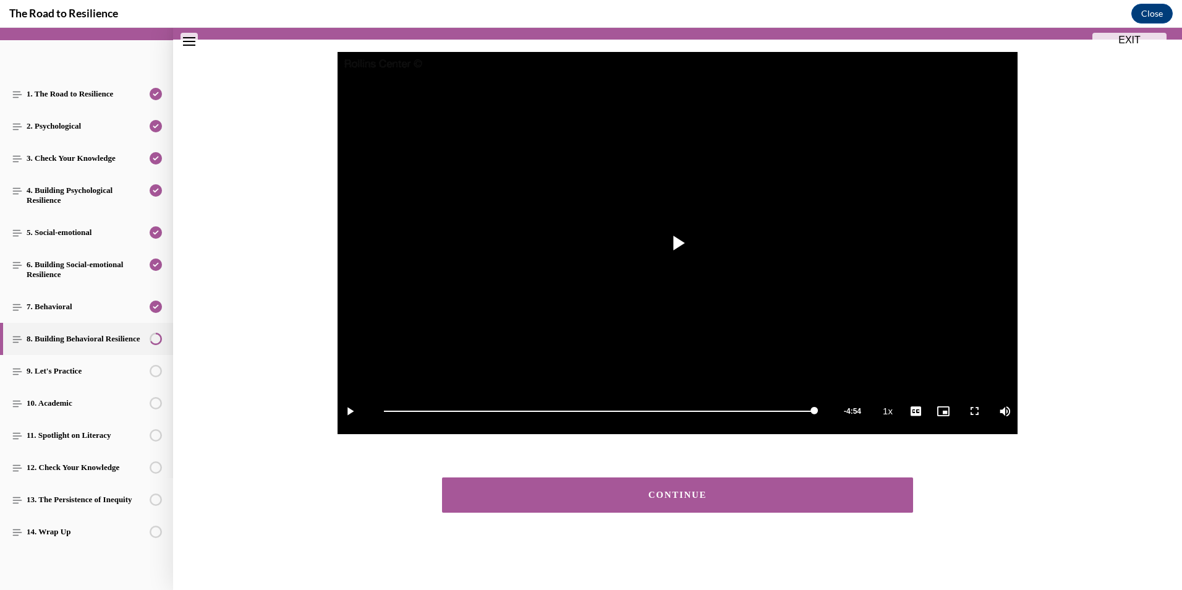
click at [675, 498] on div "CONTINUE" at bounding box center [677, 494] width 433 height 9
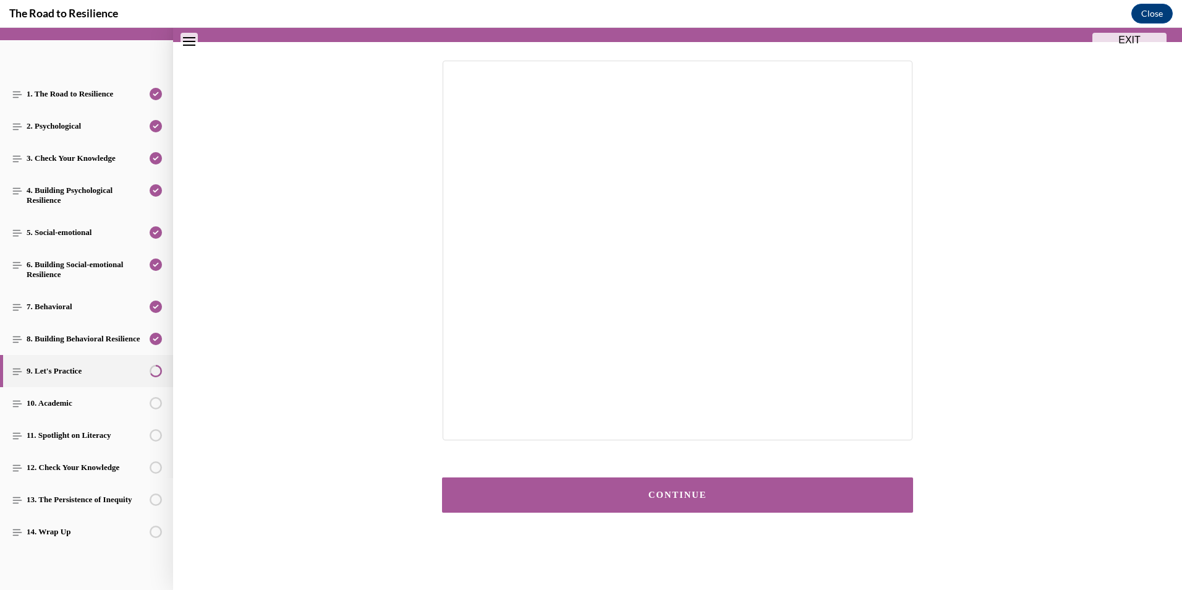
scroll to position [48, 0]
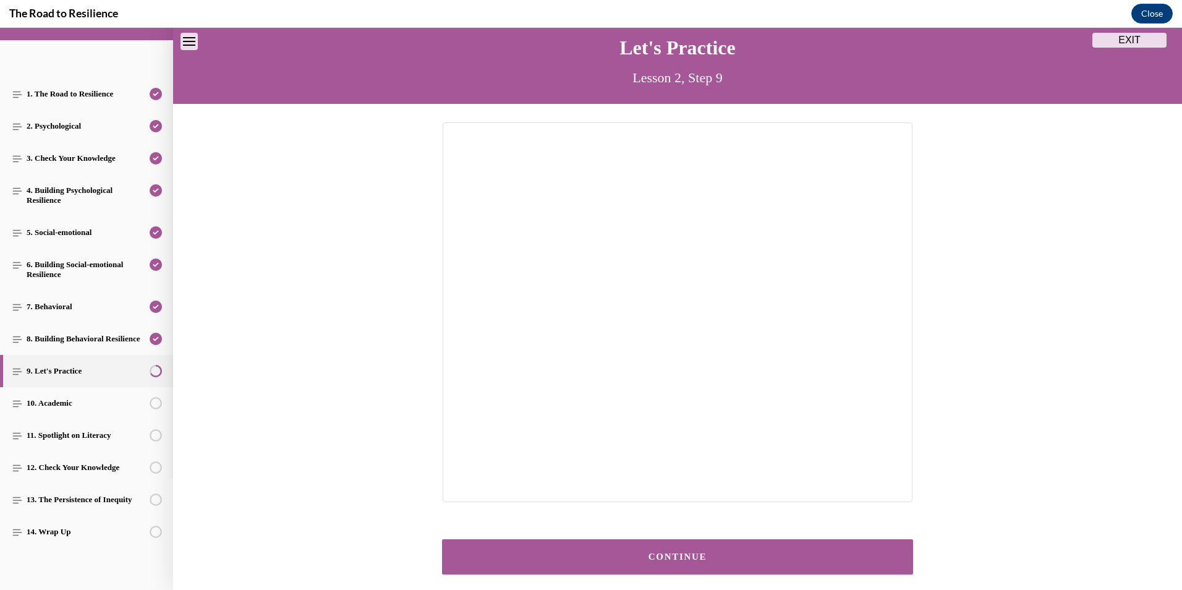
click at [684, 557] on div "CONTINUE" at bounding box center [677, 556] width 433 height 9
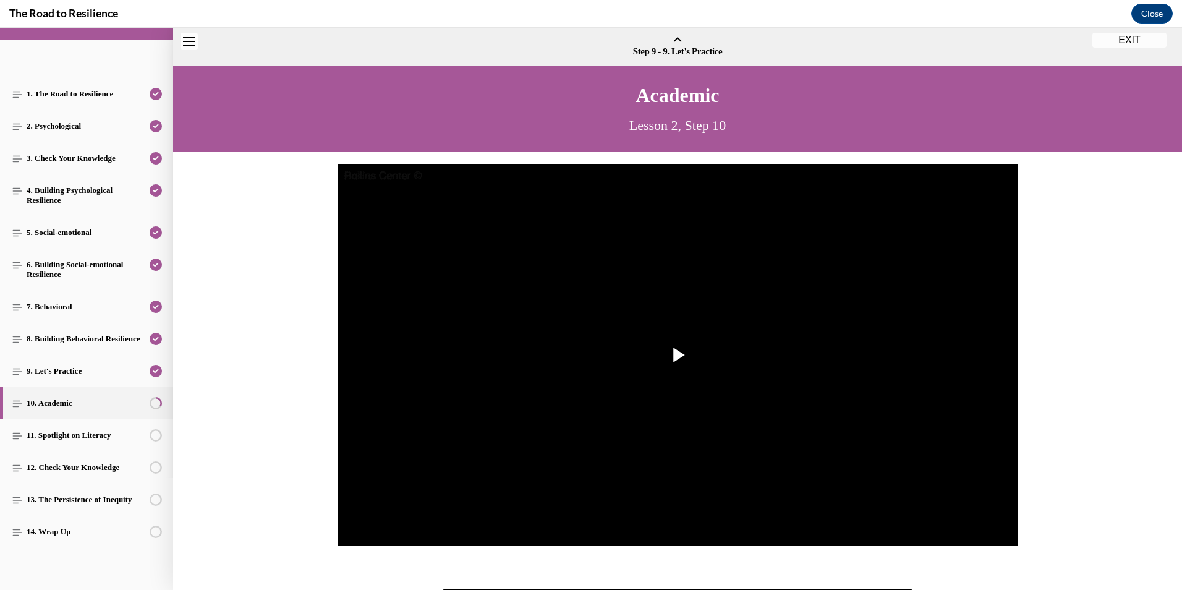
scroll to position [38, 0]
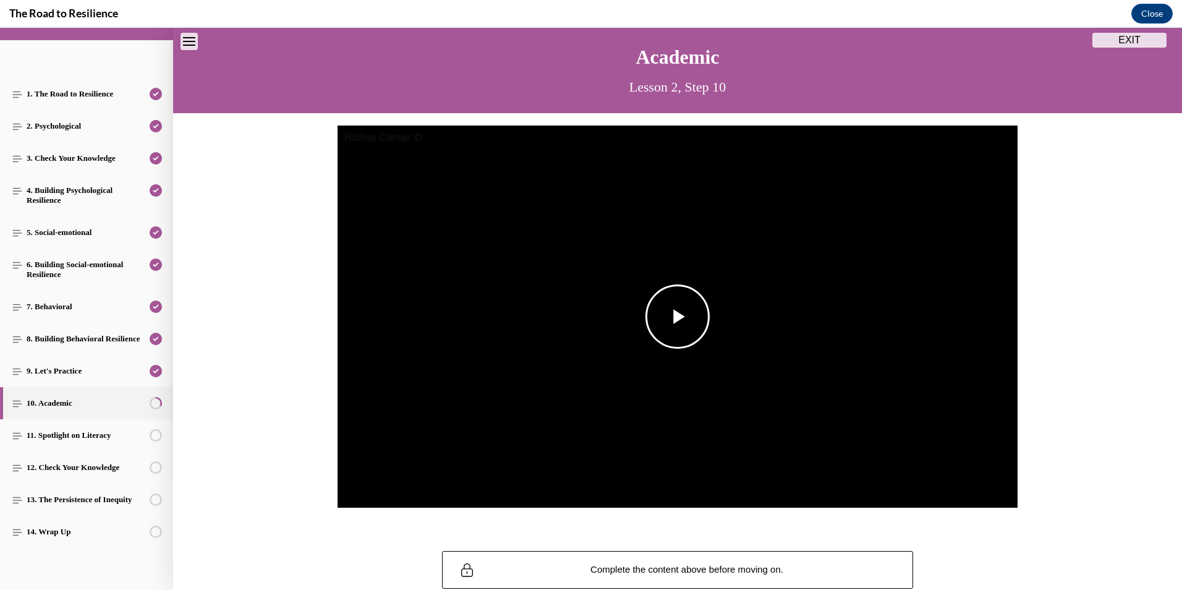
click at [677, 316] on span "Video player" at bounding box center [677, 316] width 0 height 0
click at [341, 485] on span "Video player" at bounding box center [349, 485] width 25 height 0
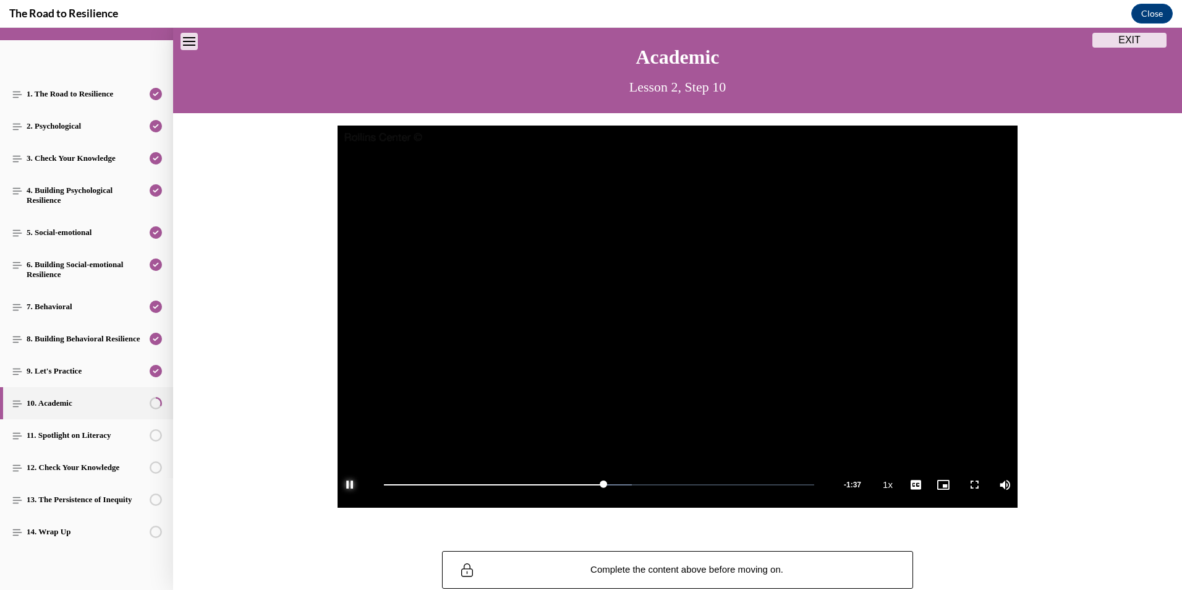
click at [341, 485] on span "Video player" at bounding box center [349, 485] width 25 height 0
click at [682, 485] on div "Loaded : 78.94% 2:19 2:26" at bounding box center [599, 484] width 442 height 46
click at [661, 485] on div "Loaded : 78.94% 2:09 2:09" at bounding box center [599, 484] width 442 height 46
click at [638, 486] on div "Loaded : 78.94% 1:58 1:59" at bounding box center [599, 484] width 442 height 46
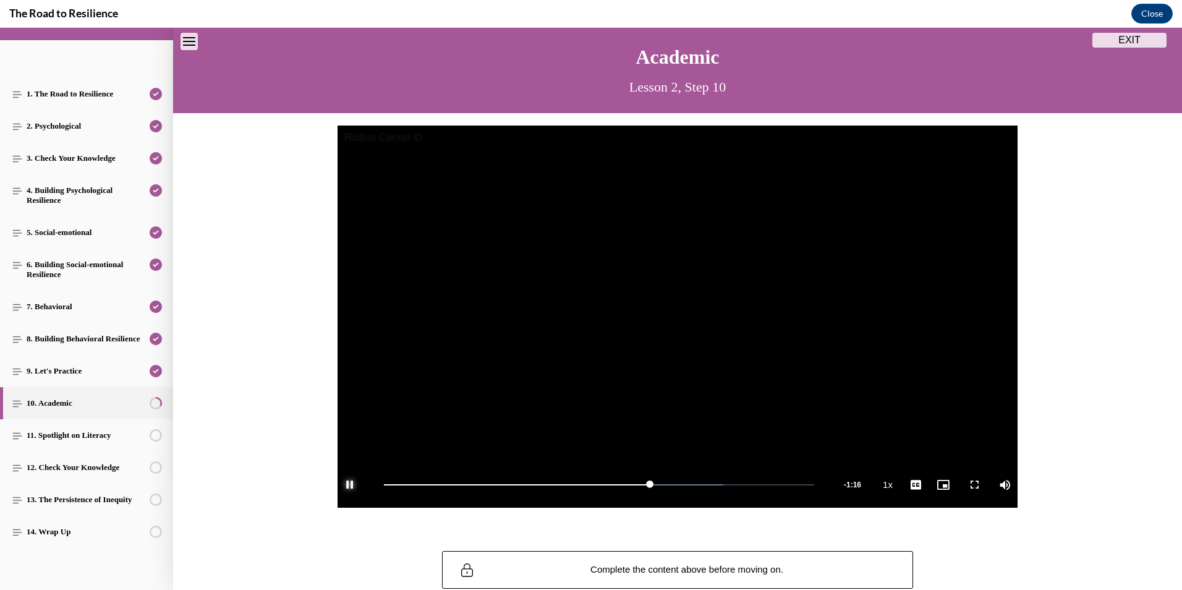
click at [349, 485] on span "Video player" at bounding box center [349, 485] width 25 height 0
click at [346, 485] on span "Video player" at bounding box center [349, 485] width 25 height 0
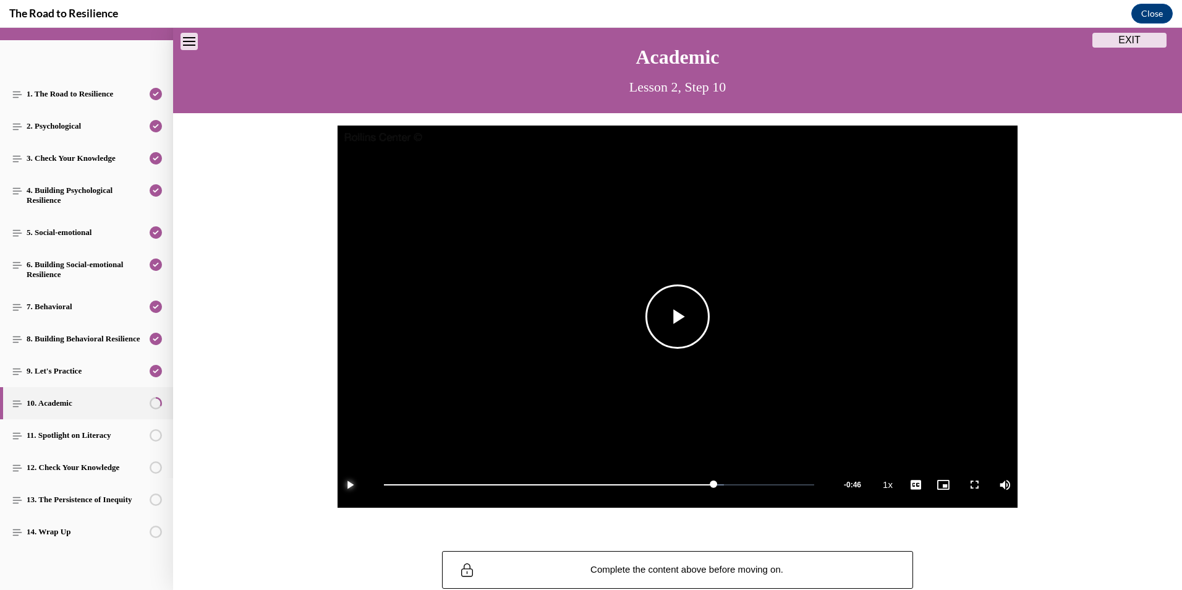
click at [346, 485] on span "Video player" at bounding box center [349, 485] width 25 height 0
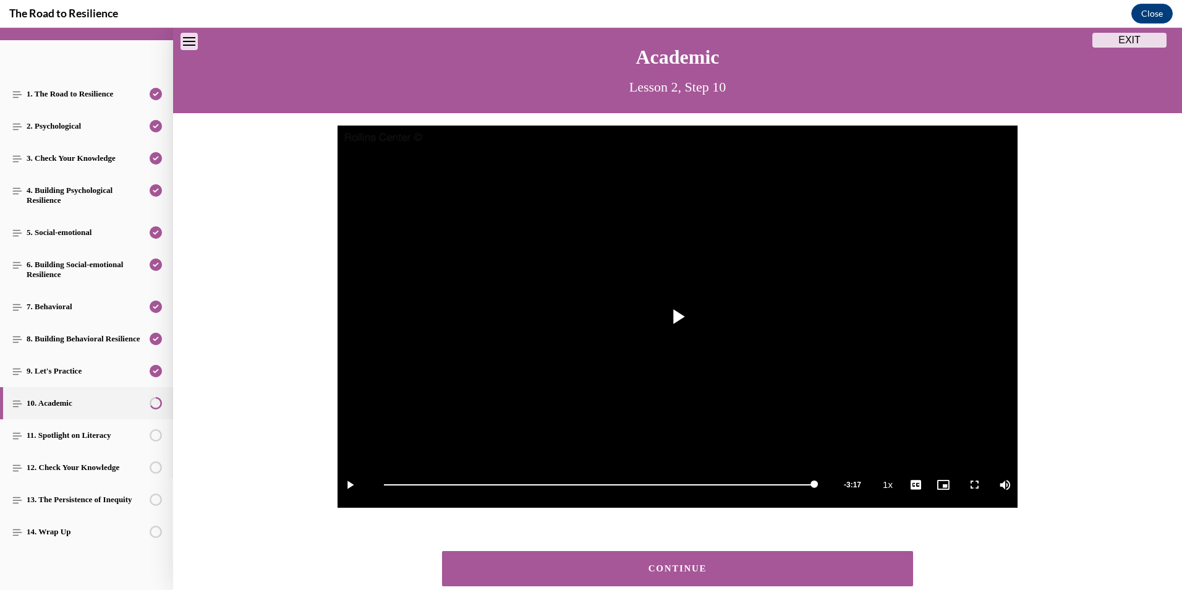
click at [659, 562] on button "CONTINUE" at bounding box center [677, 568] width 471 height 35
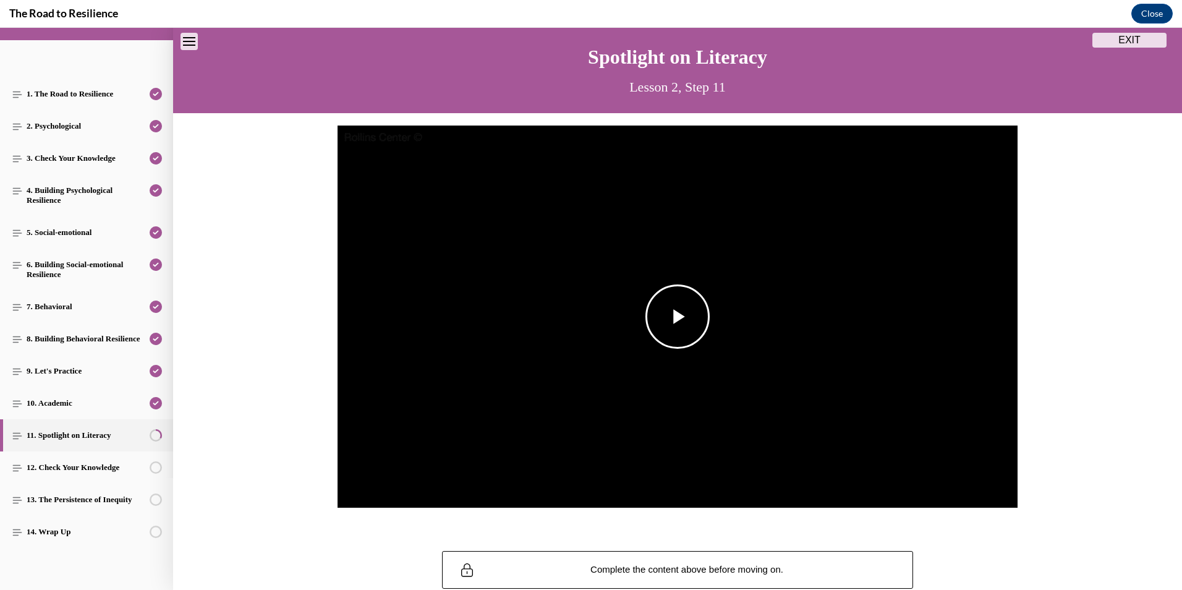
click at [677, 316] on span "Video player" at bounding box center [677, 316] width 0 height 0
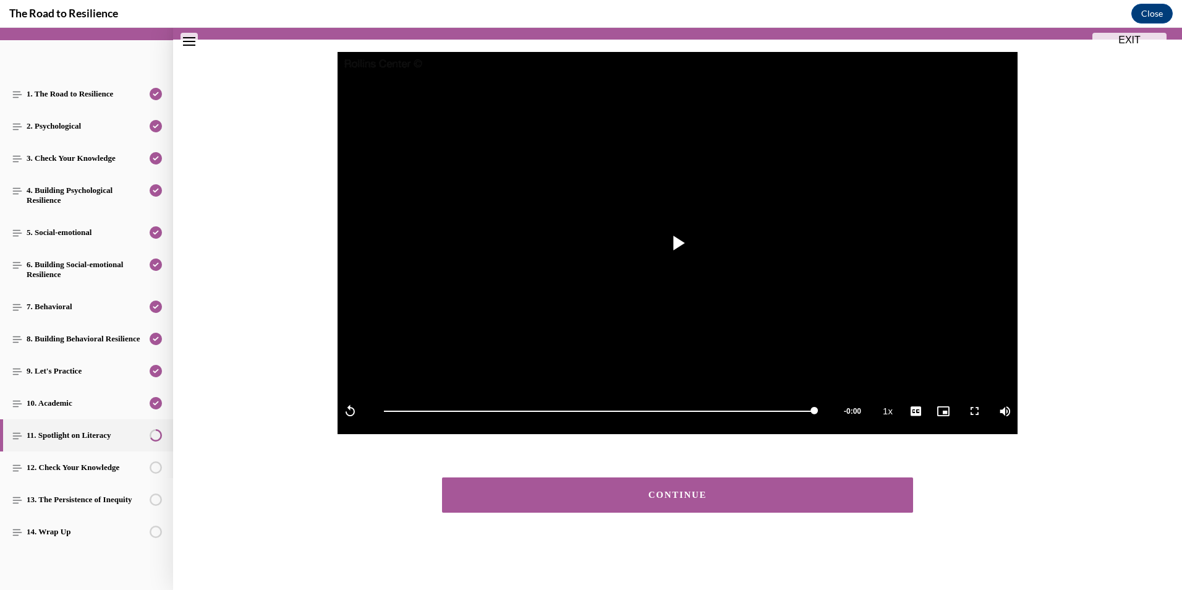
scroll to position [112, 0]
click at [672, 501] on button "CONTINUE" at bounding box center [677, 494] width 471 height 35
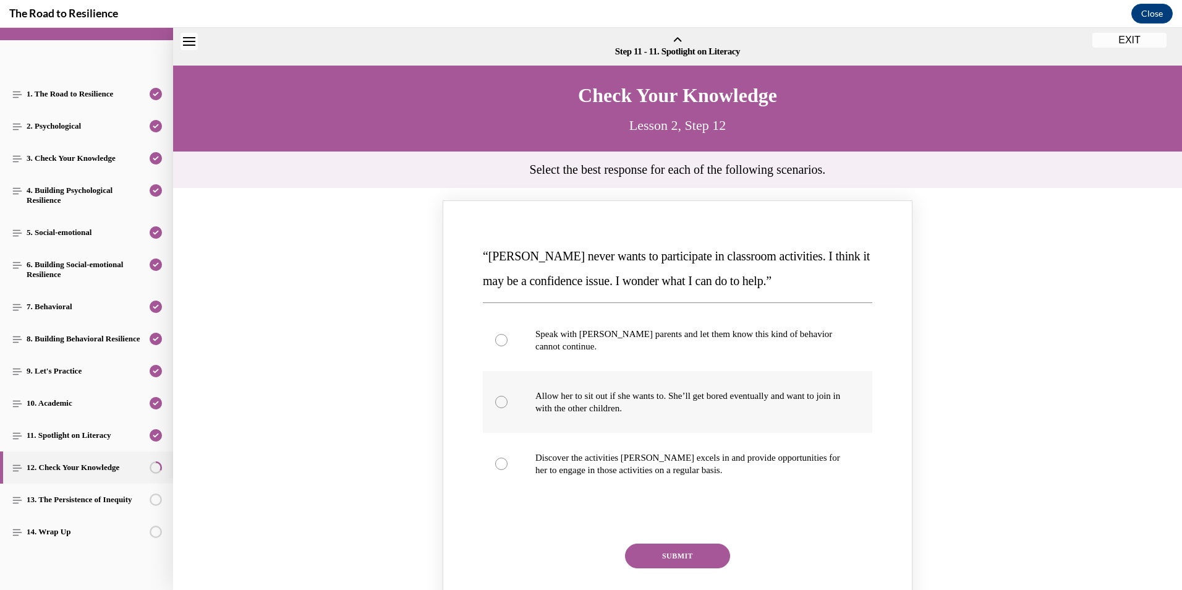
scroll to position [38, 0]
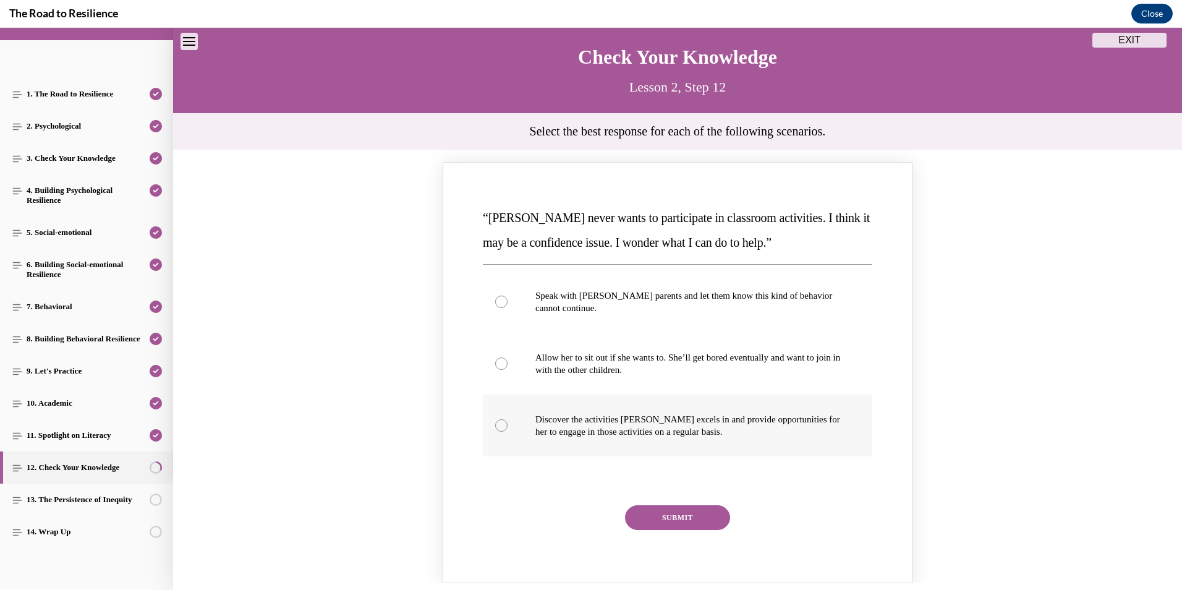
click at [499, 425] on div "Knowledge check: Multiple choice" at bounding box center [501, 425] width 12 height 12
click at [499, 425] on input "Discover the activities Mattison excels in and provide opportunities for her to…" at bounding box center [501, 425] width 12 height 12
radio input "true"
click at [687, 520] on button "SUBMIT" at bounding box center [677, 517] width 105 height 25
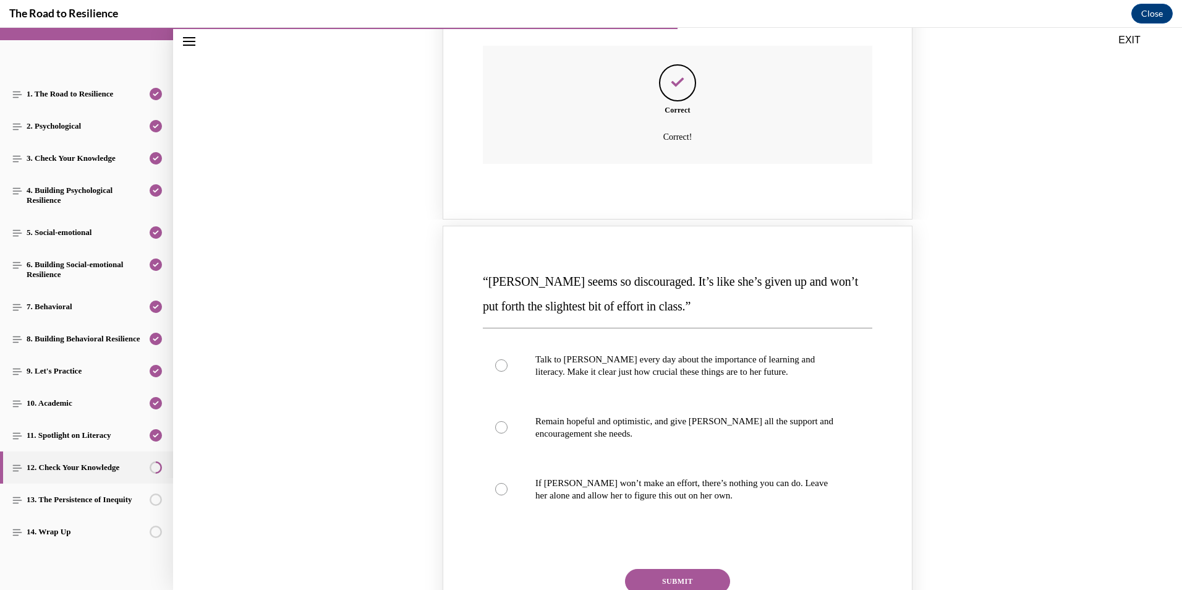
scroll to position [533, 0]
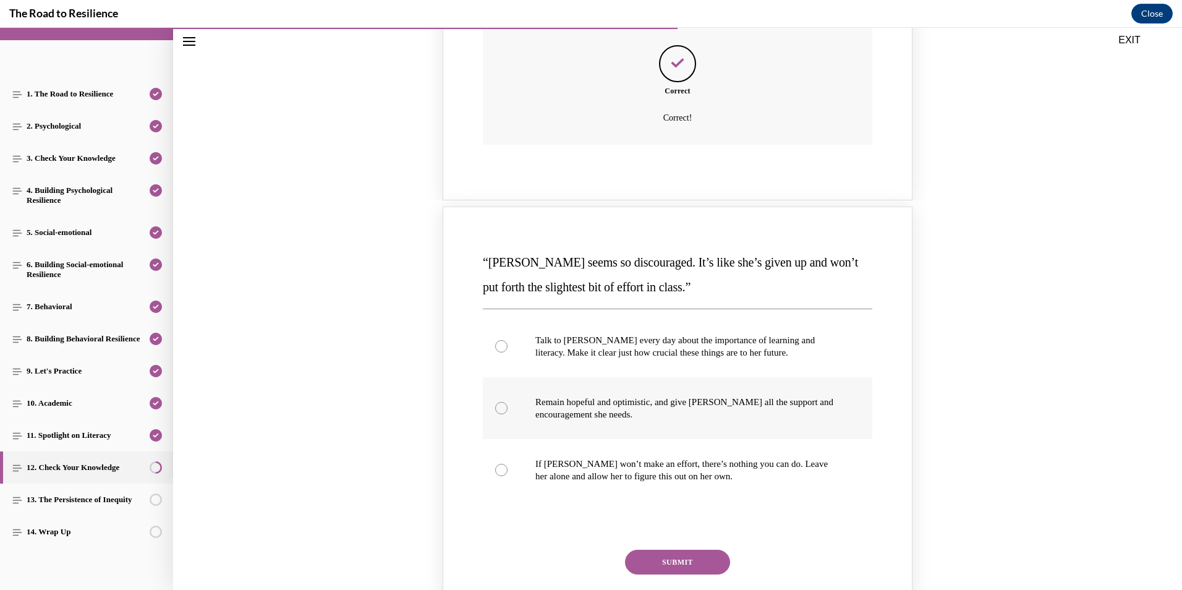
click at [499, 409] on div "Knowledge check: Multiple choice" at bounding box center [501, 408] width 12 height 12
click at [499, 409] on input "Remain hopeful and optimistic, and give Alyson all the support and encouragemen…" at bounding box center [501, 408] width 12 height 12
radio input "true"
click at [687, 558] on button "SUBMIT" at bounding box center [677, 561] width 105 height 25
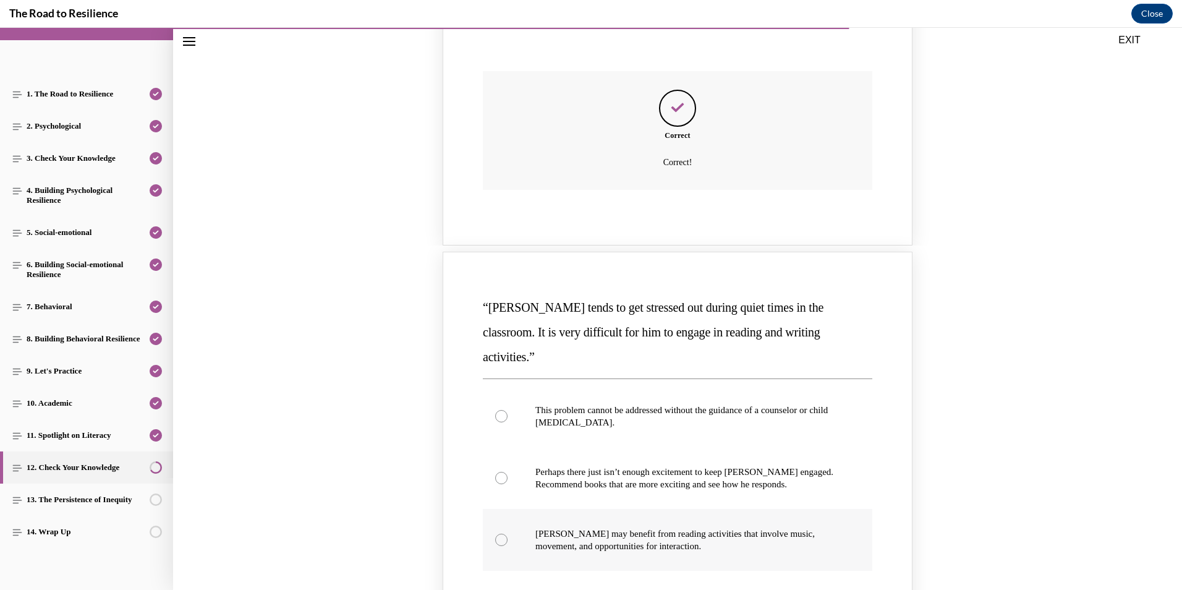
scroll to position [1089, 0]
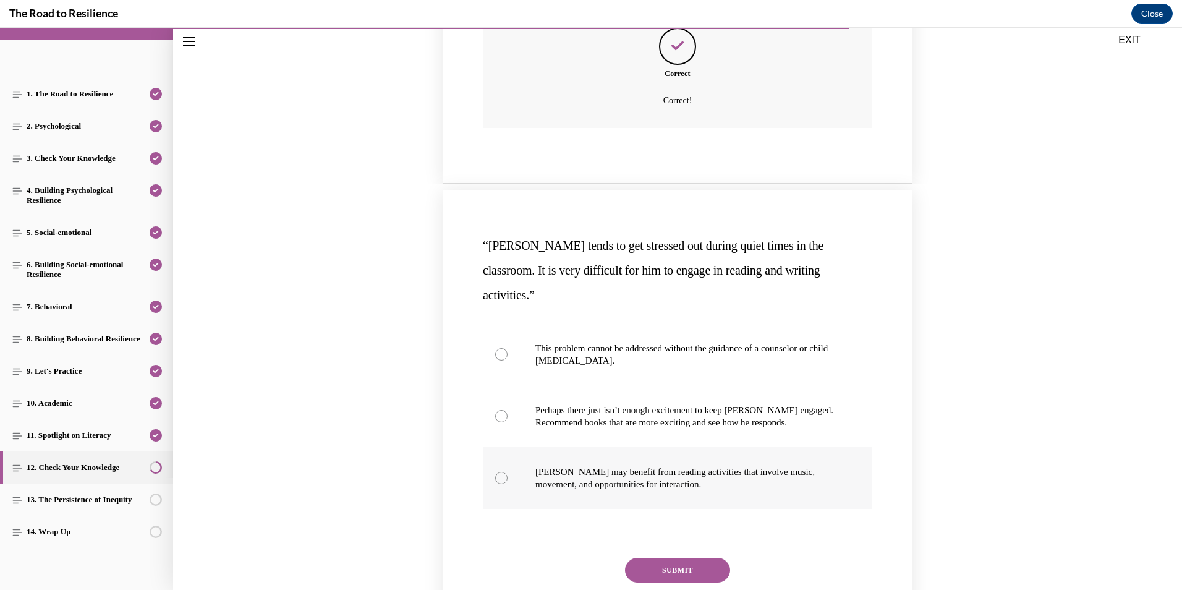
click at [499, 472] on div "Knowledge check: Multiple choice" at bounding box center [501, 478] width 12 height 12
click at [499, 472] on input "Harrison may benefit from reading activities that involve music, movement, and …" at bounding box center [501, 478] width 12 height 12
radio input "true"
click at [670, 557] on button "SUBMIT" at bounding box center [677, 569] width 105 height 25
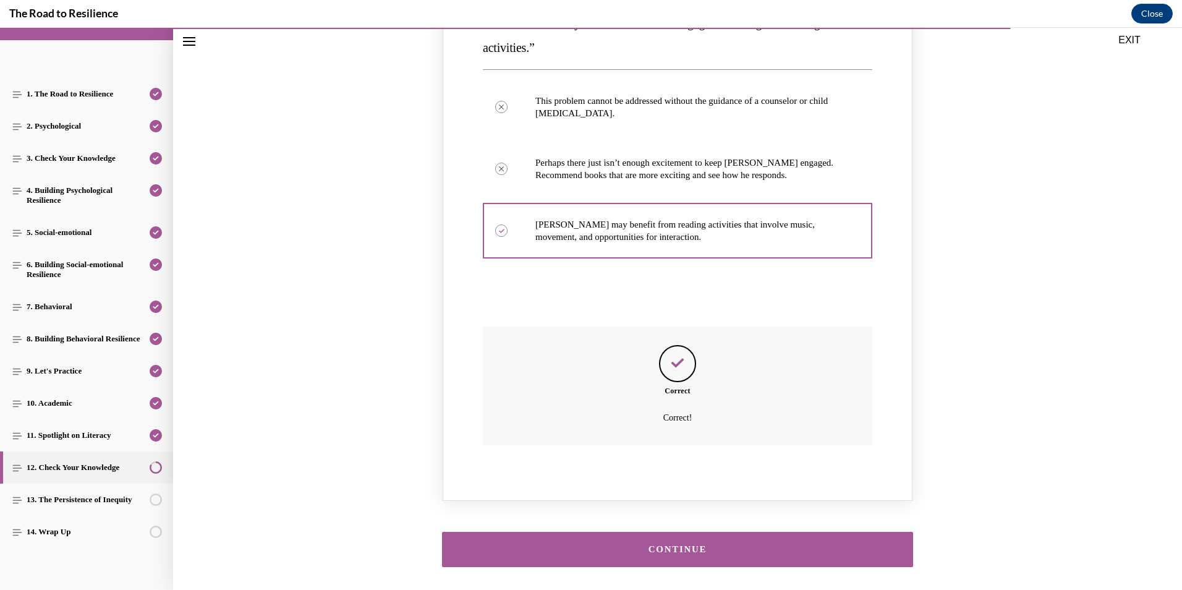
scroll to position [1366, 0]
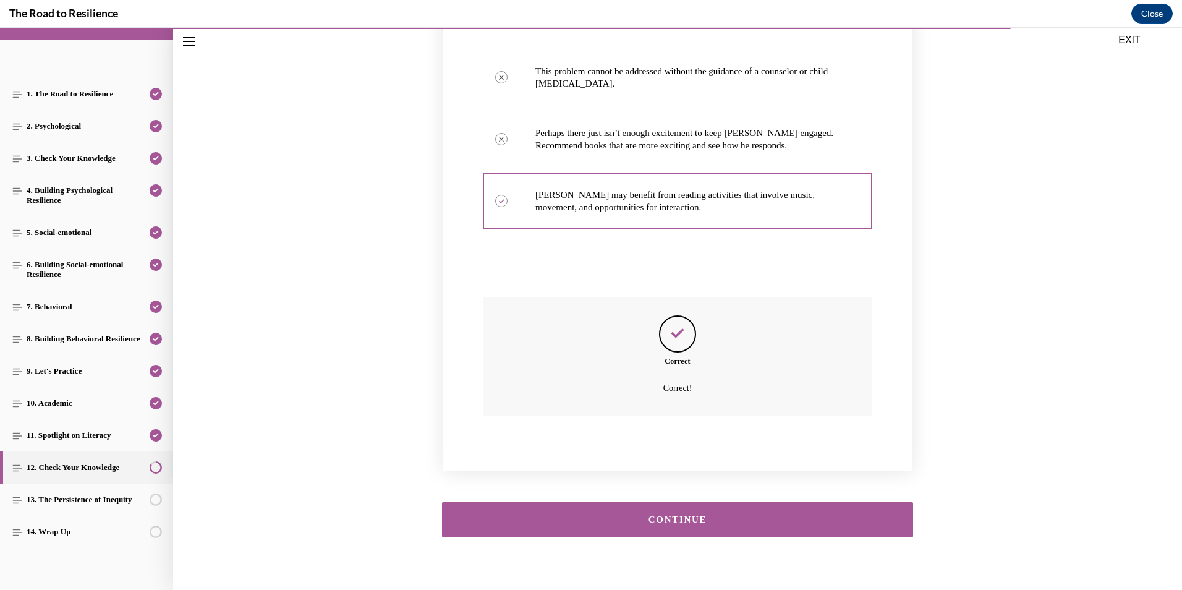
click at [799, 502] on button "CONTINUE" at bounding box center [677, 519] width 471 height 35
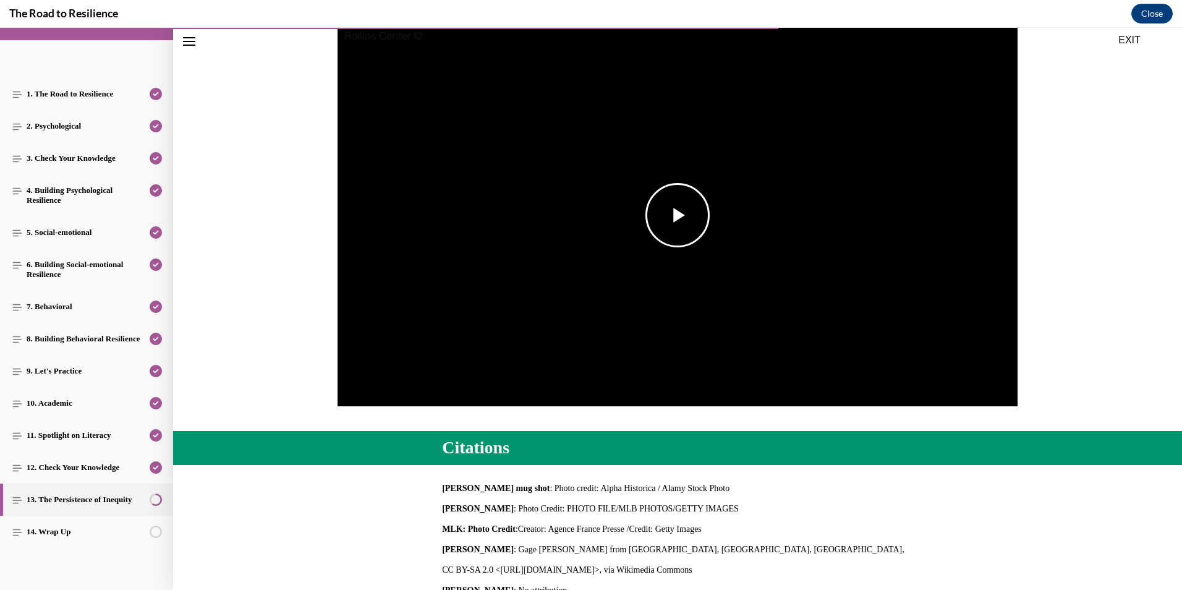
scroll to position [100, 0]
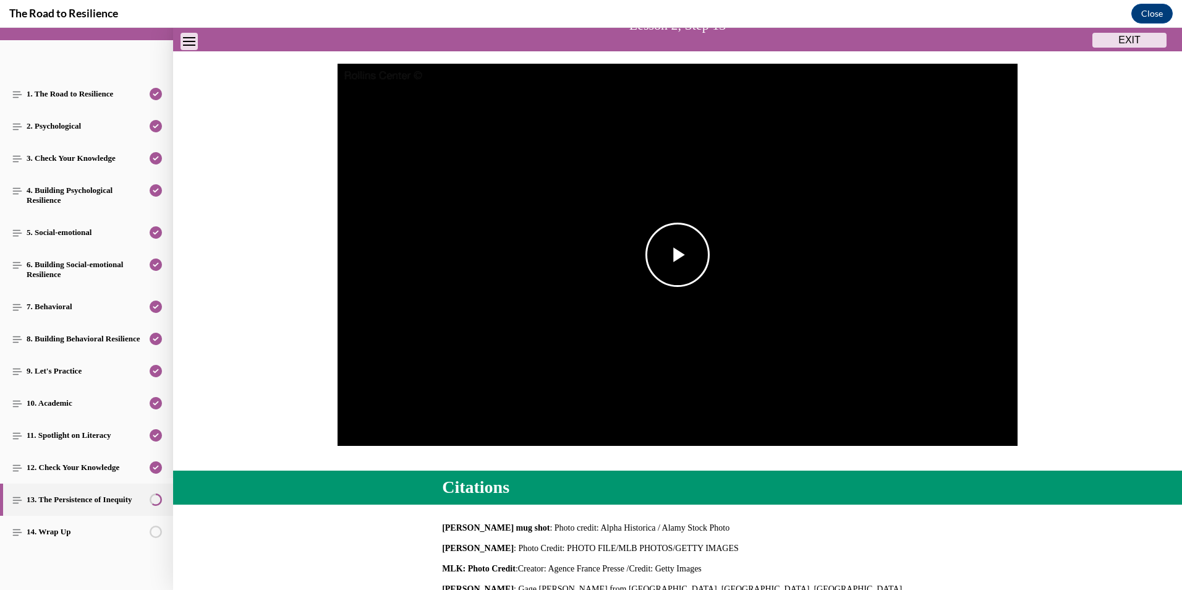
click at [677, 255] on span "Video player" at bounding box center [677, 255] width 0 height 0
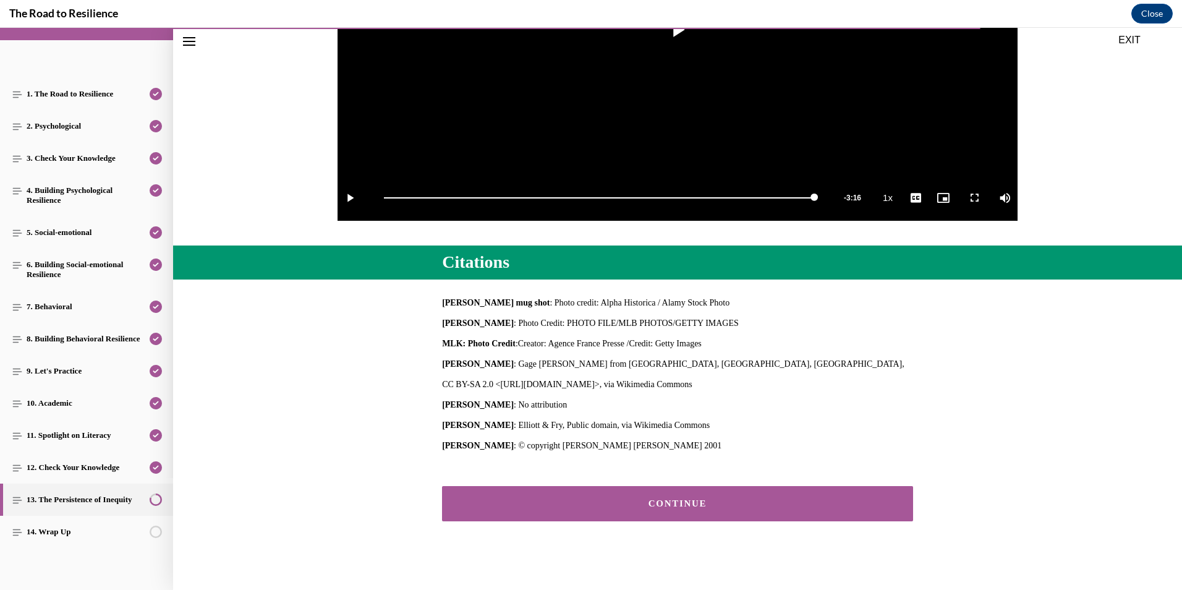
scroll to position [334, 0]
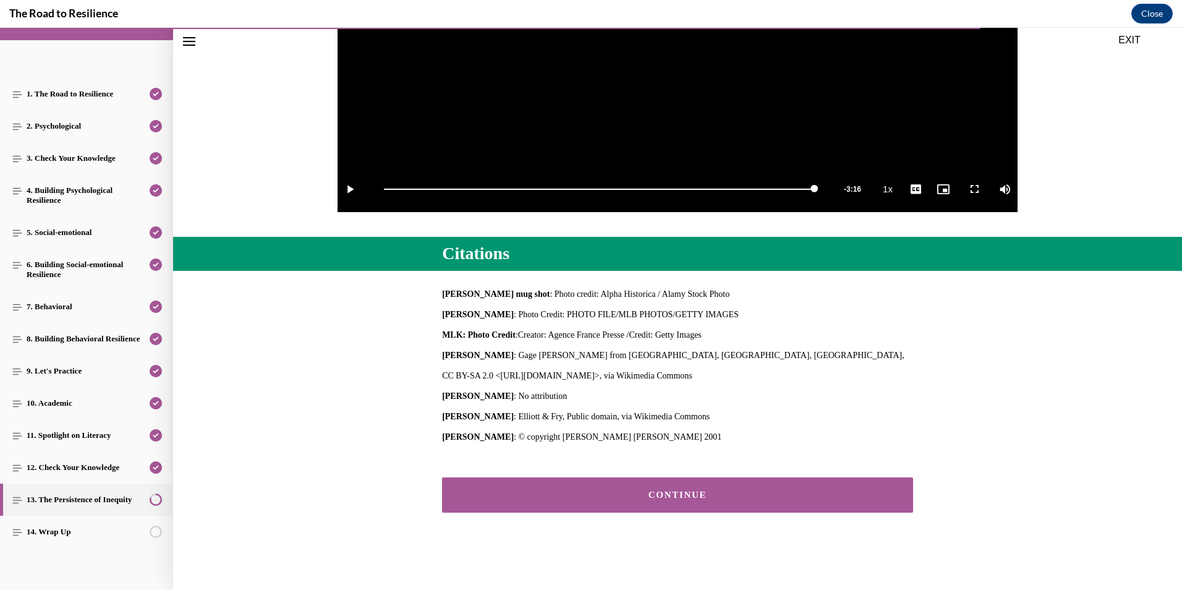
click at [691, 486] on button "CONTINUE" at bounding box center [677, 494] width 471 height 35
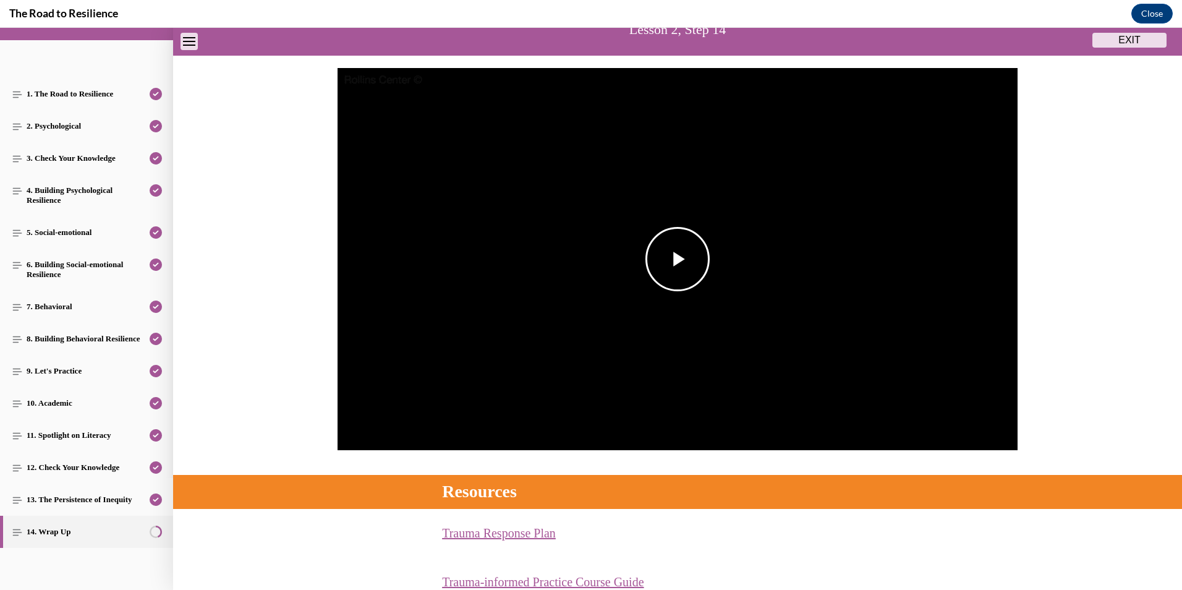
scroll to position [162, 0]
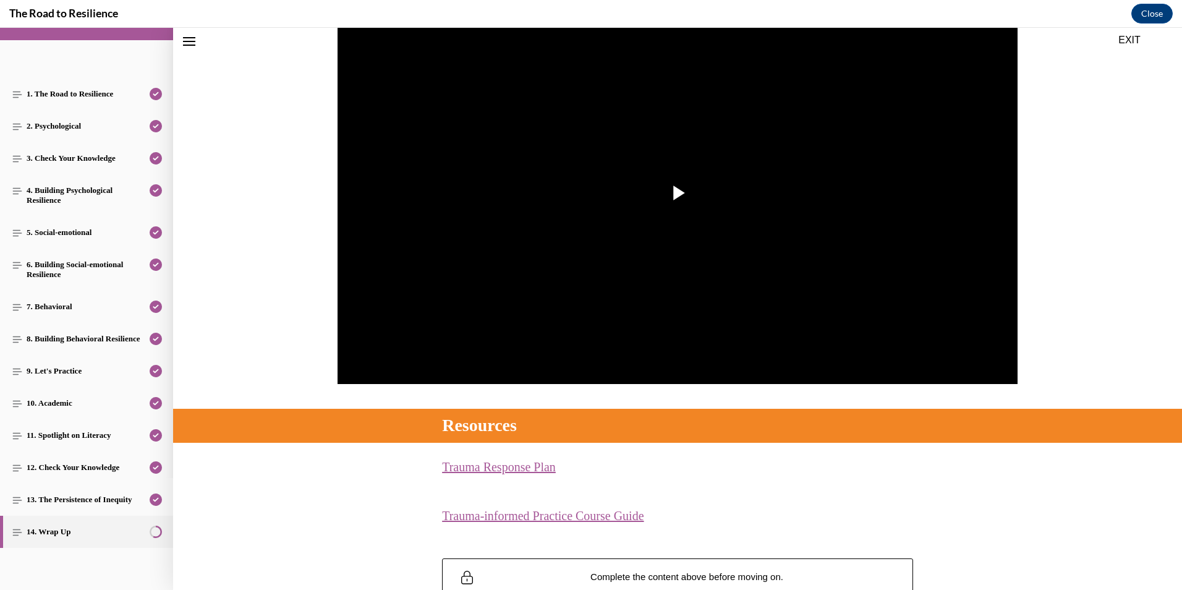
click at [532, 467] on link "Trauma Response Plan (opens in a new tab)" at bounding box center [499, 467] width 114 height 14
click at [620, 517] on link "Trauma-informed Practice Course Guide (opens in a new tab)" at bounding box center [542, 516] width 201 height 14
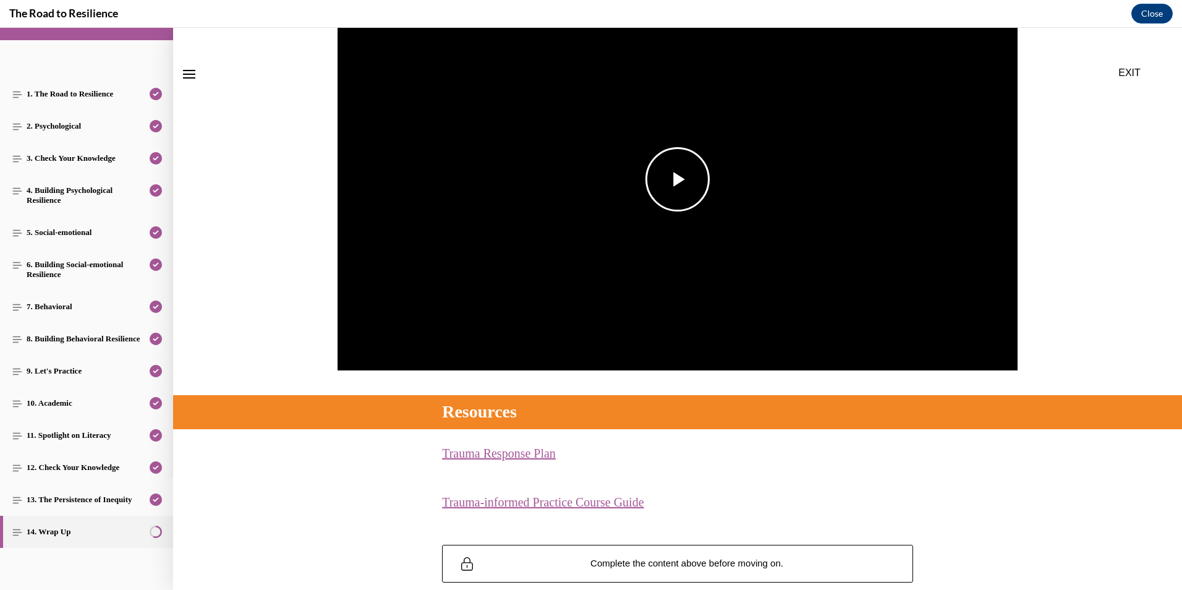
scroll to position [0, 0]
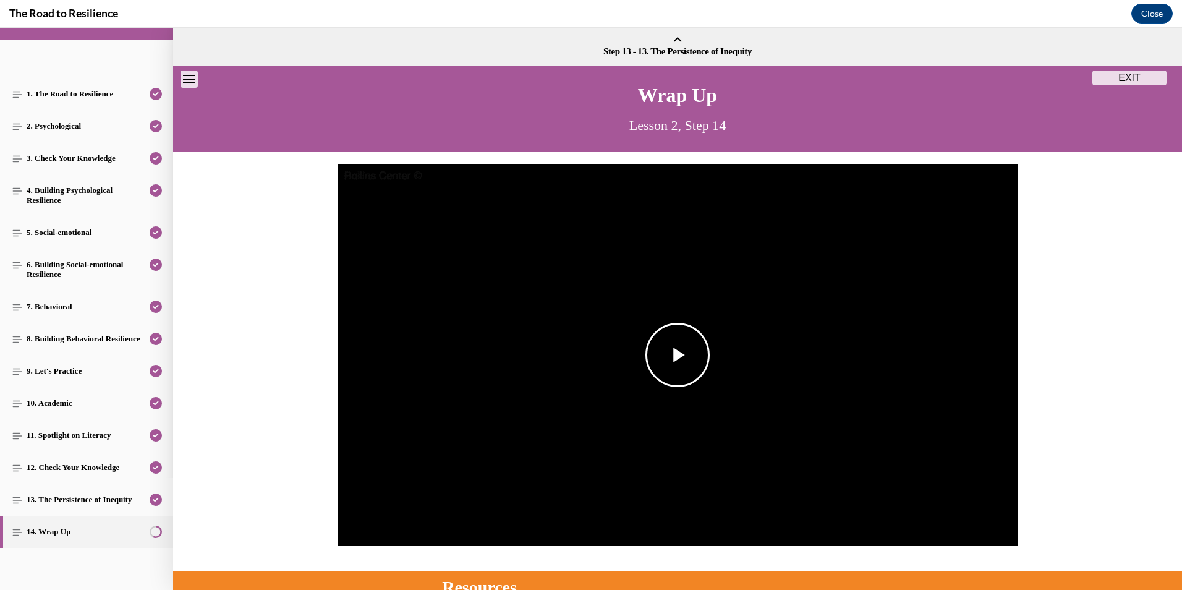
click at [677, 355] on span "Video player" at bounding box center [677, 355] width 0 height 0
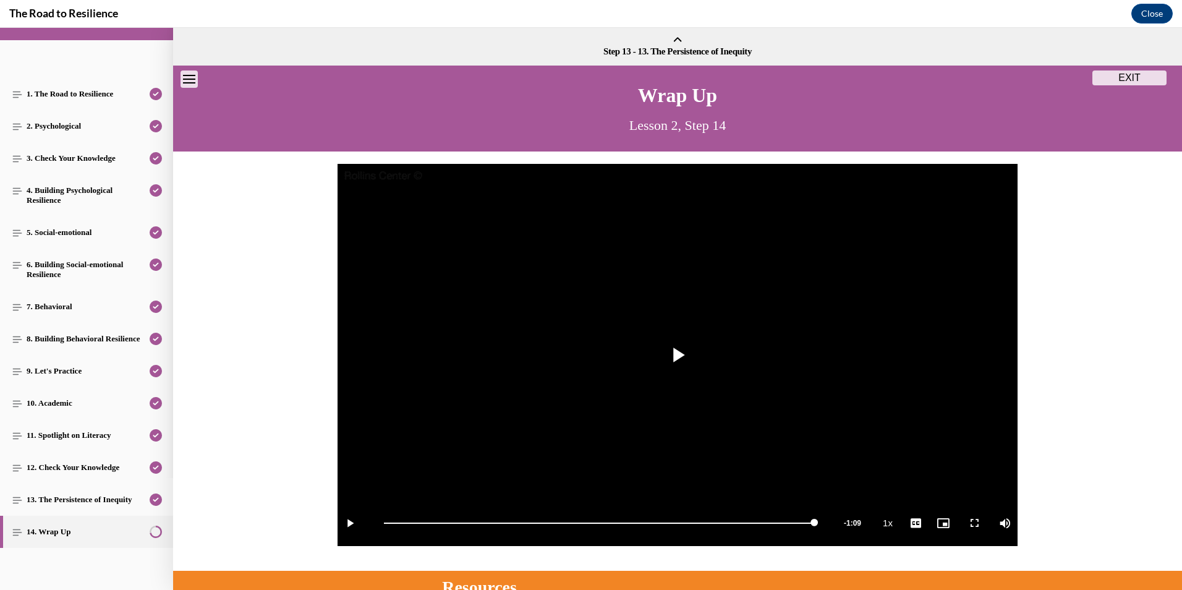
click at [1122, 78] on button "EXIT" at bounding box center [1129, 77] width 74 height 15
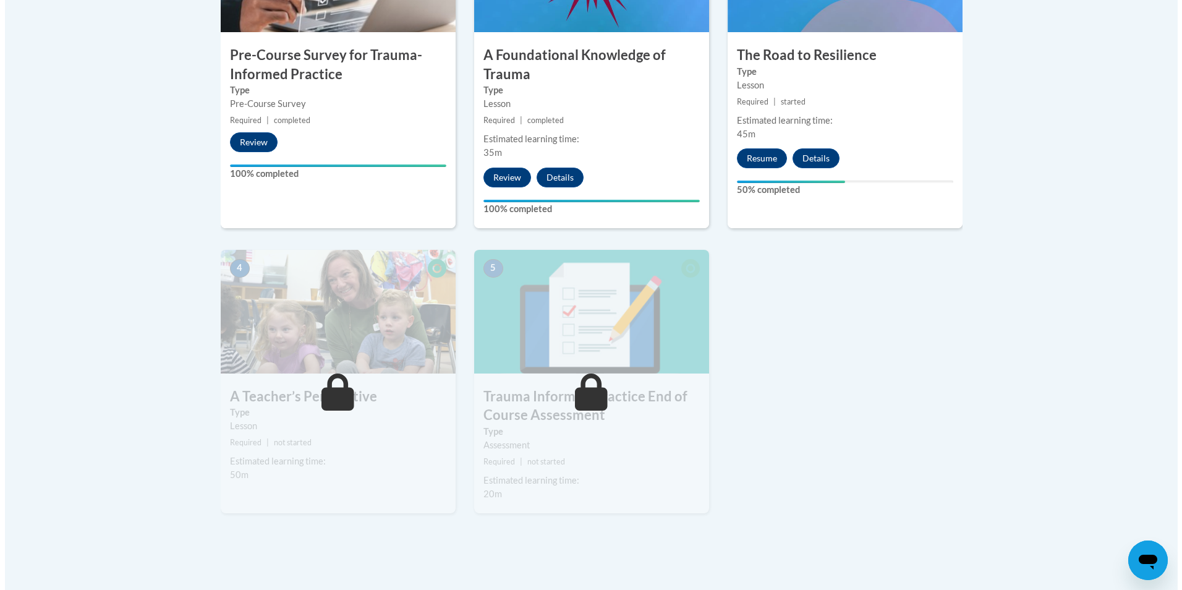
scroll to position [433, 0]
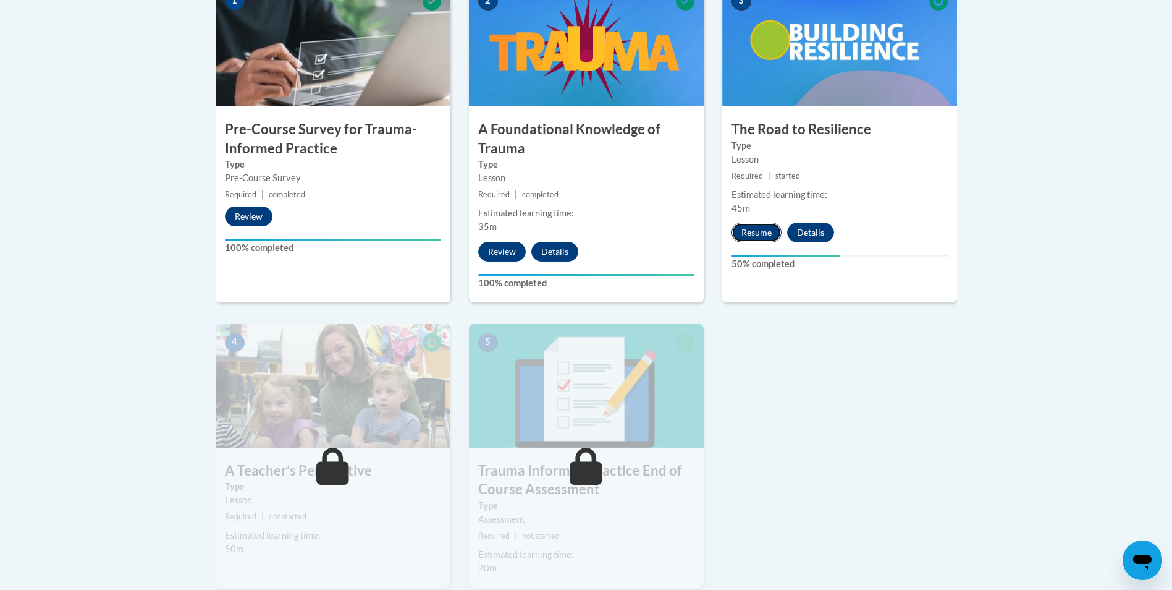
click at [771, 227] on button "Resume" at bounding box center [757, 232] width 50 height 20
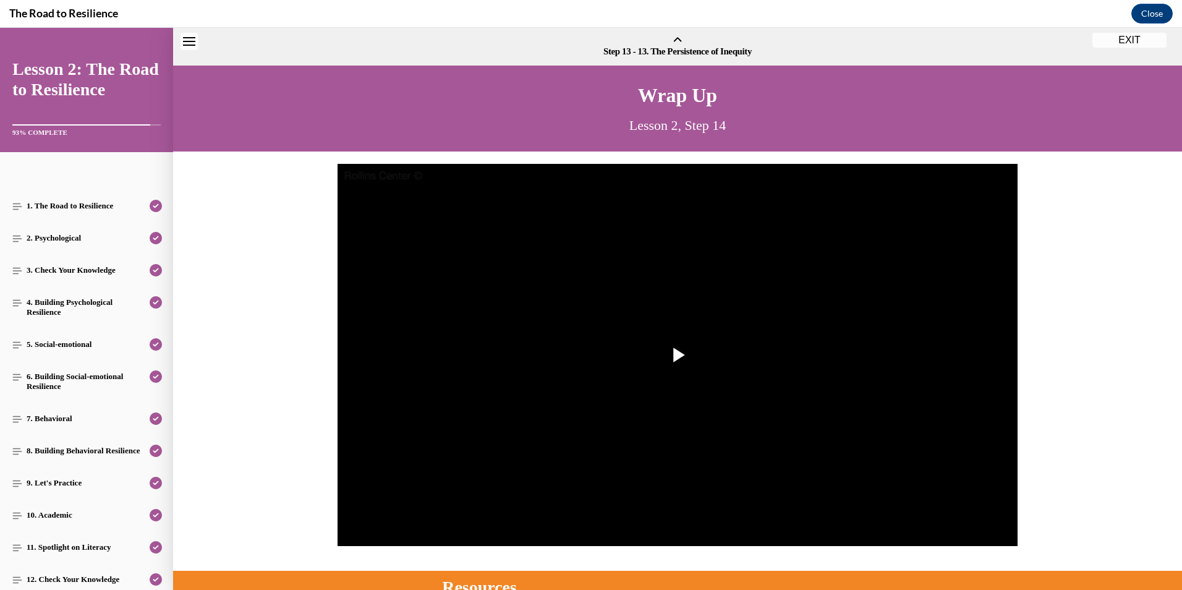
scroll to position [38, 0]
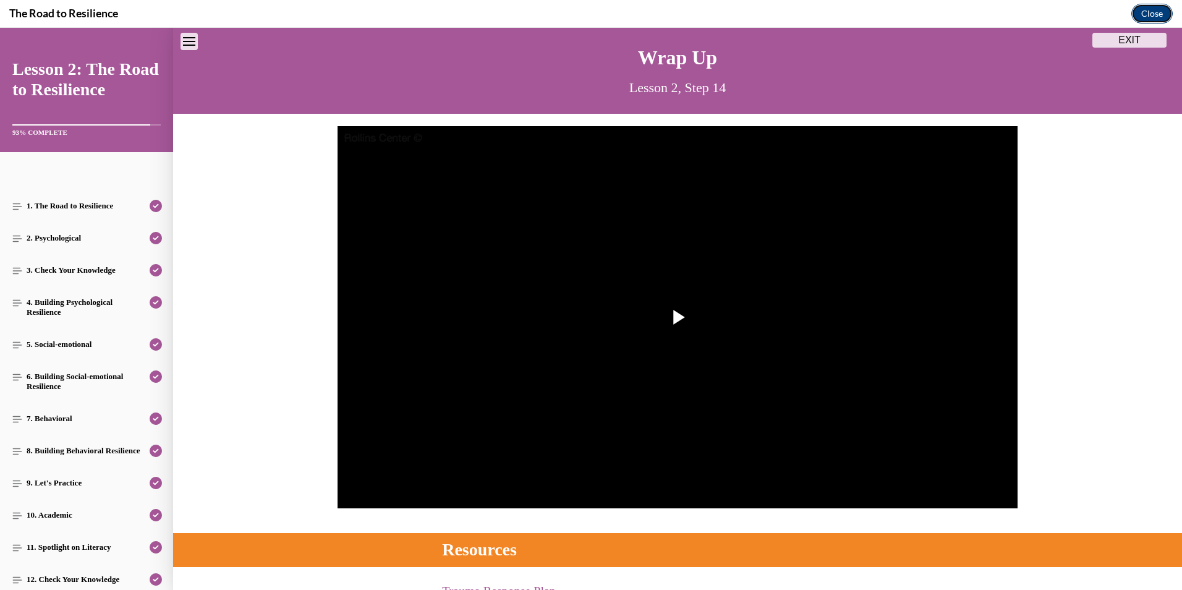
click at [1156, 12] on button "Close" at bounding box center [1151, 14] width 41 height 20
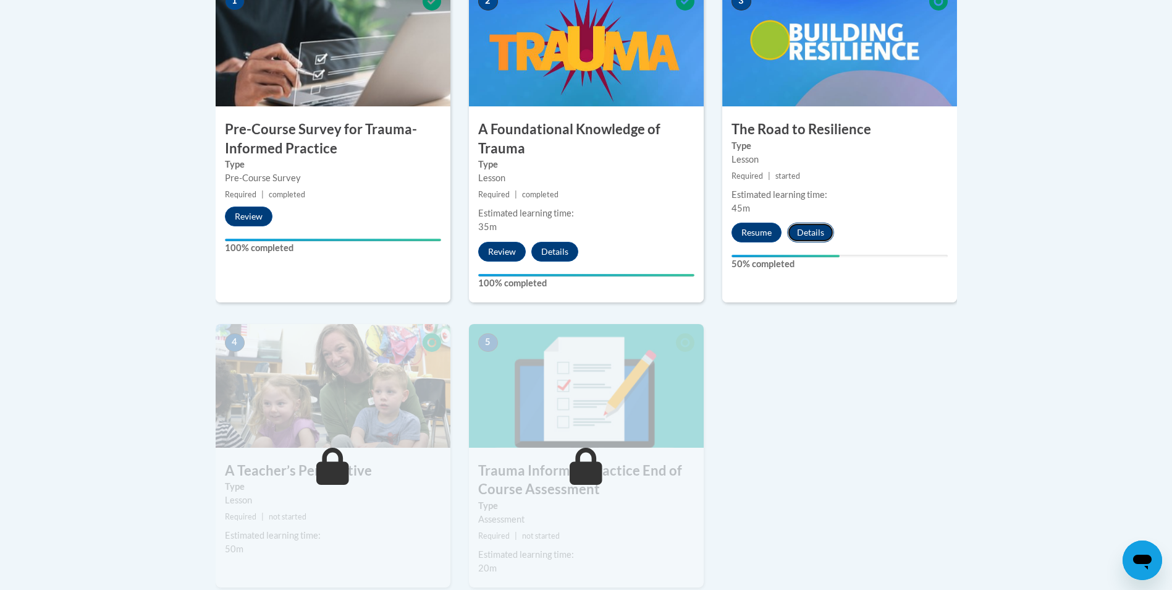
click at [811, 237] on button "Details" at bounding box center [810, 232] width 47 height 20
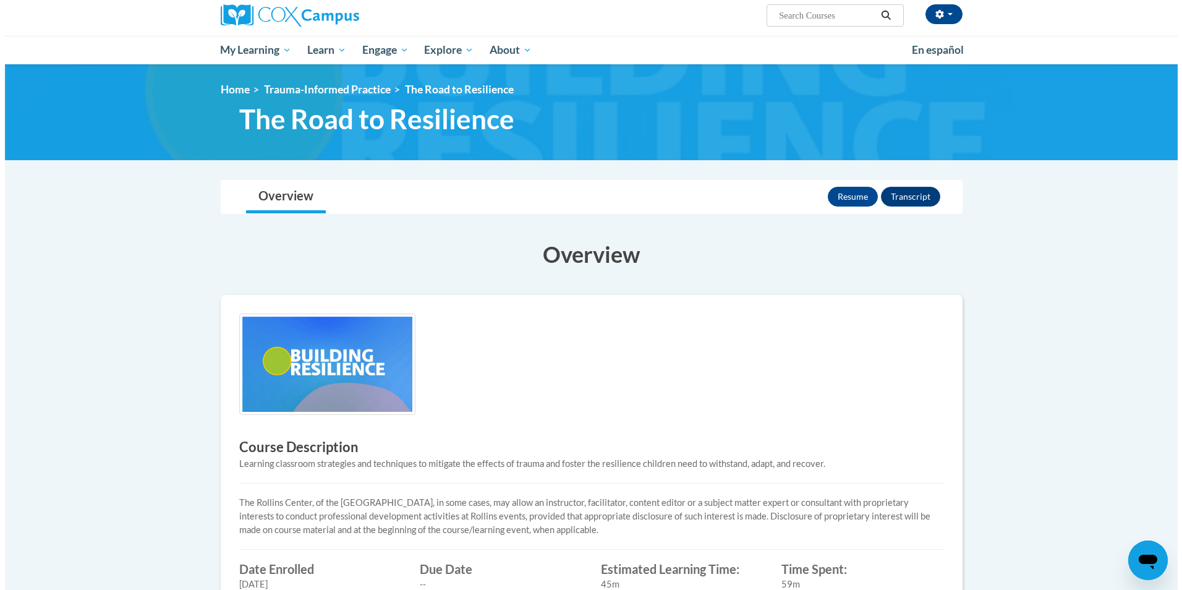
scroll to position [62, 0]
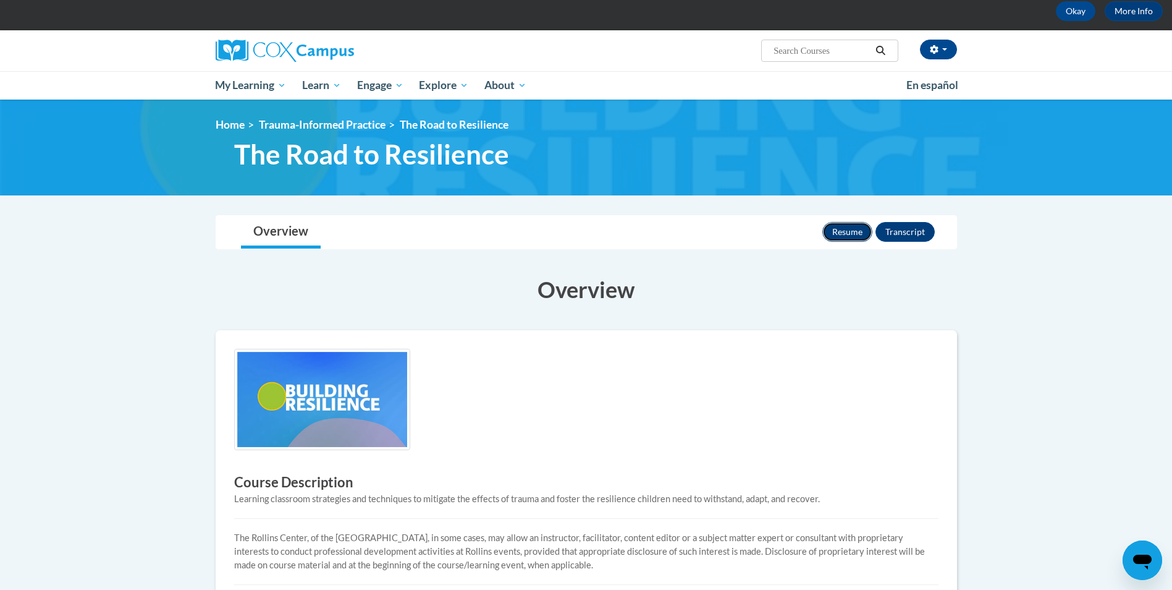
click at [847, 234] on button "Resume" at bounding box center [848, 232] width 50 height 20
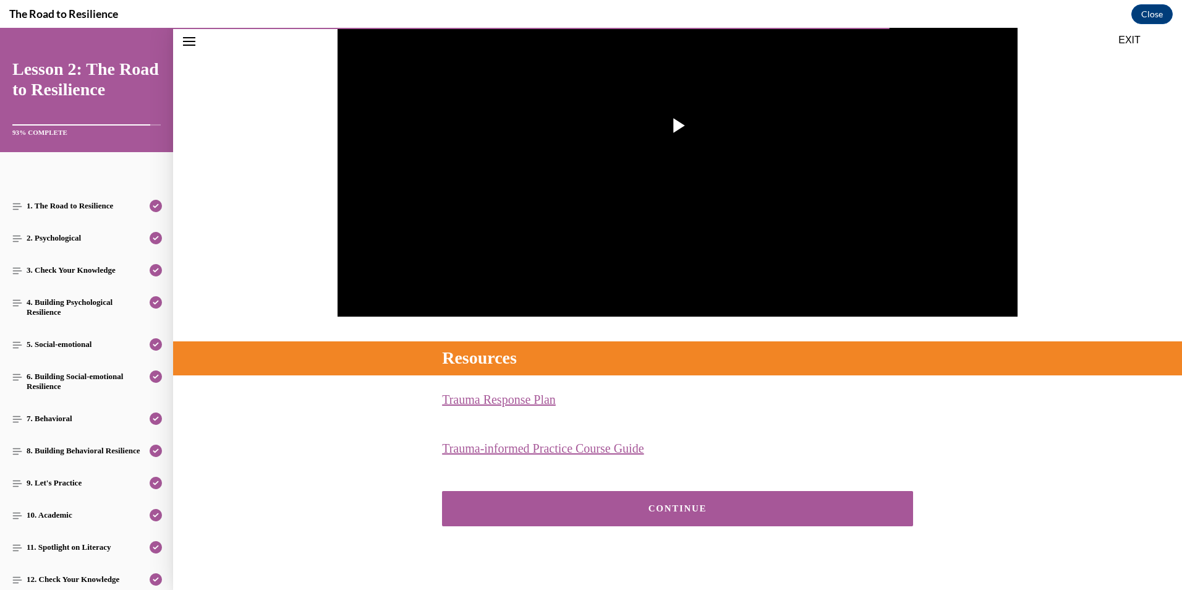
scroll to position [243, 0]
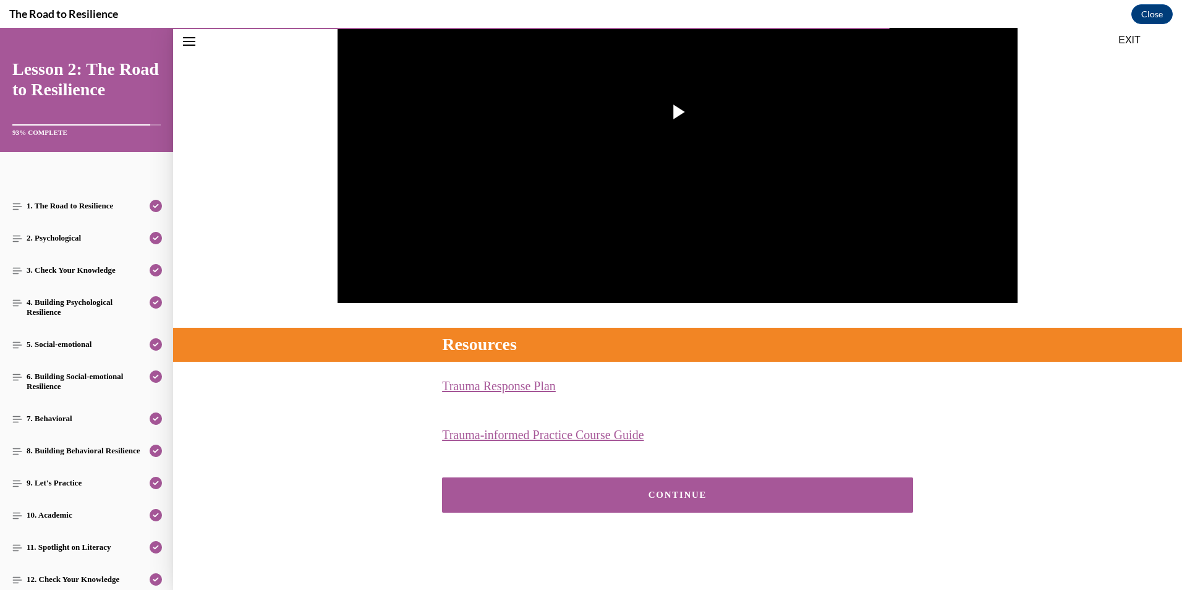
click at [763, 486] on button "CONTINUE" at bounding box center [677, 494] width 471 height 35
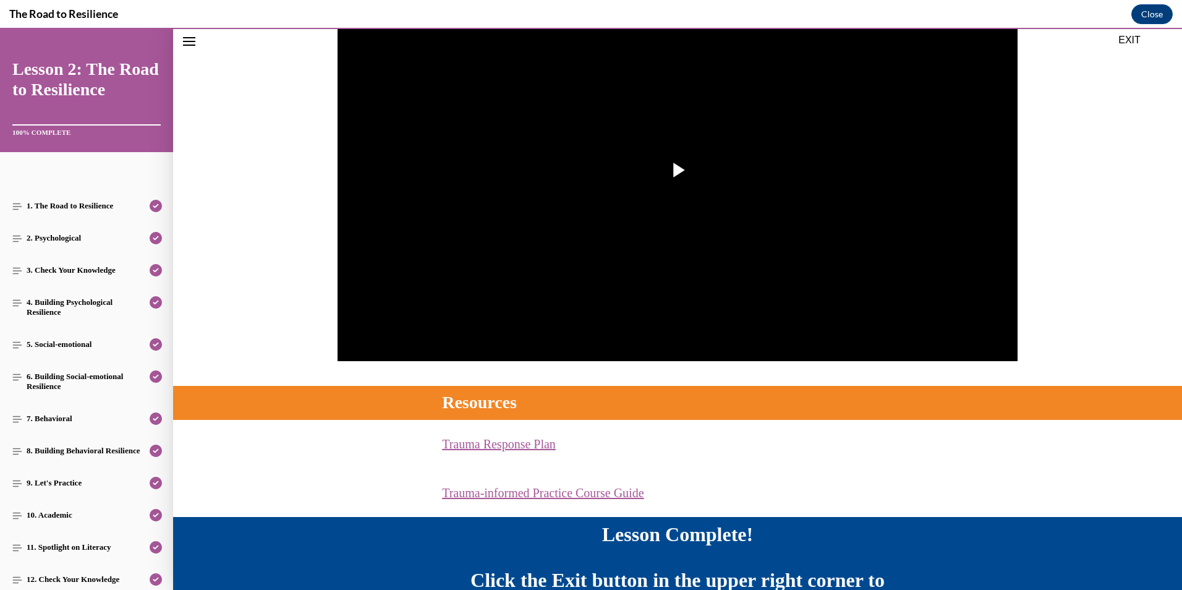
scroll to position [28, 0]
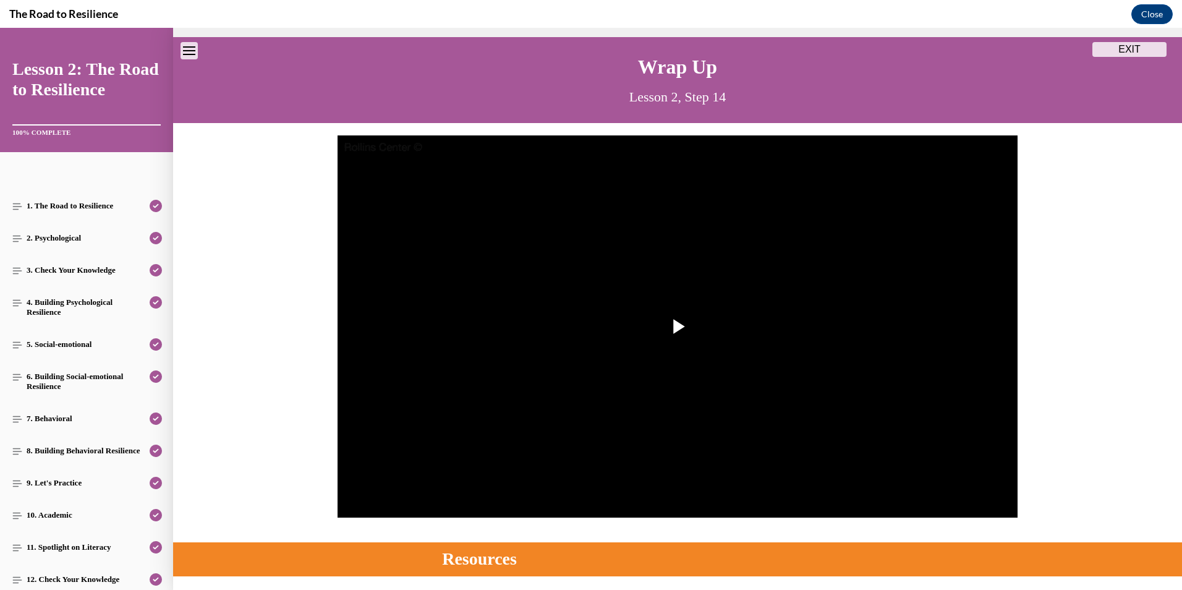
click at [1127, 46] on button "EXIT" at bounding box center [1129, 49] width 74 height 15
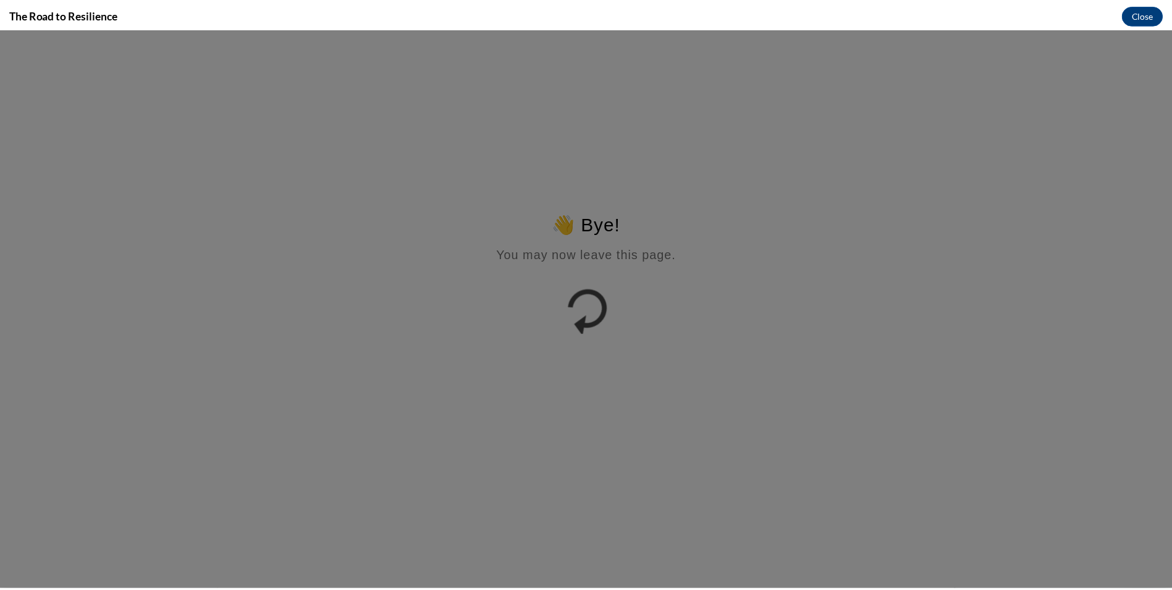
scroll to position [0, 0]
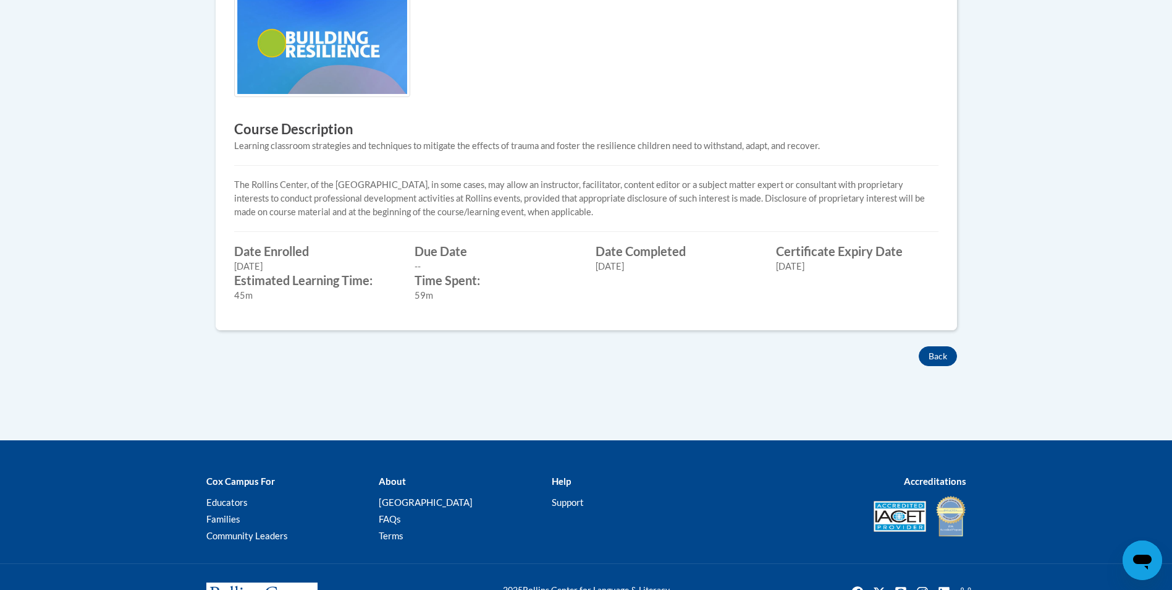
scroll to position [433, 0]
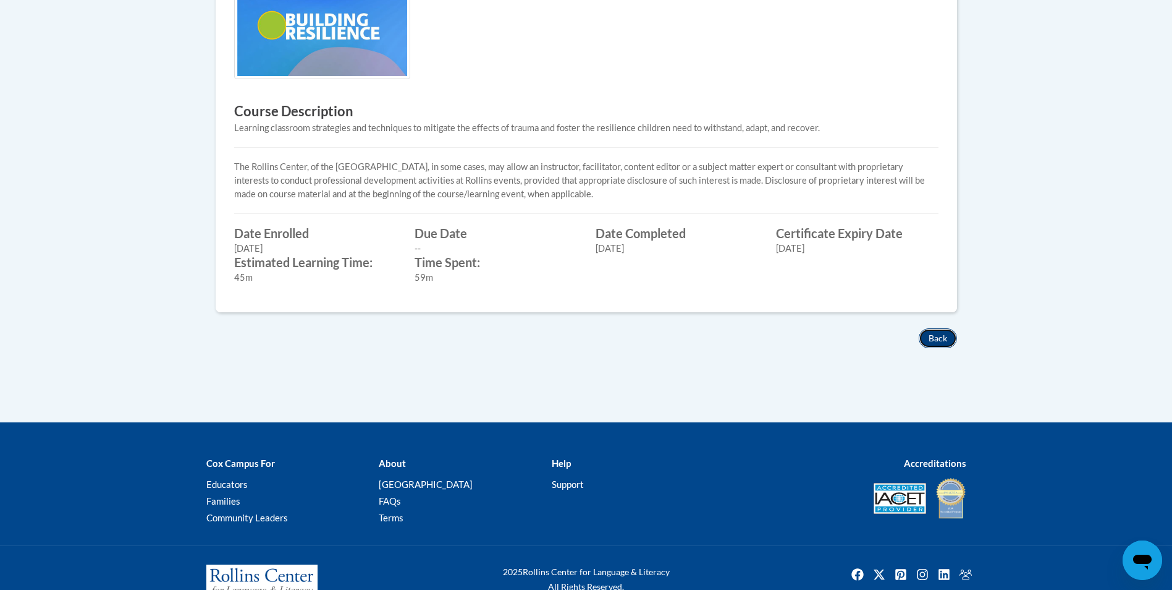
click at [940, 336] on button "Back" at bounding box center [938, 338] width 38 height 20
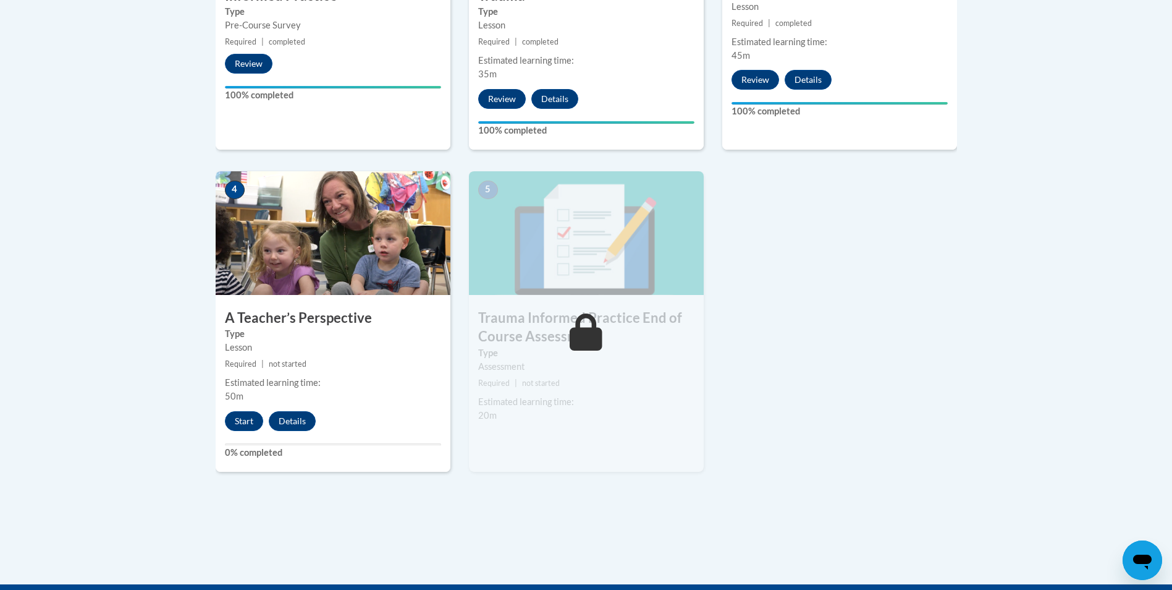
scroll to position [618, 0]
